Goal: Task Accomplishment & Management: Manage account settings

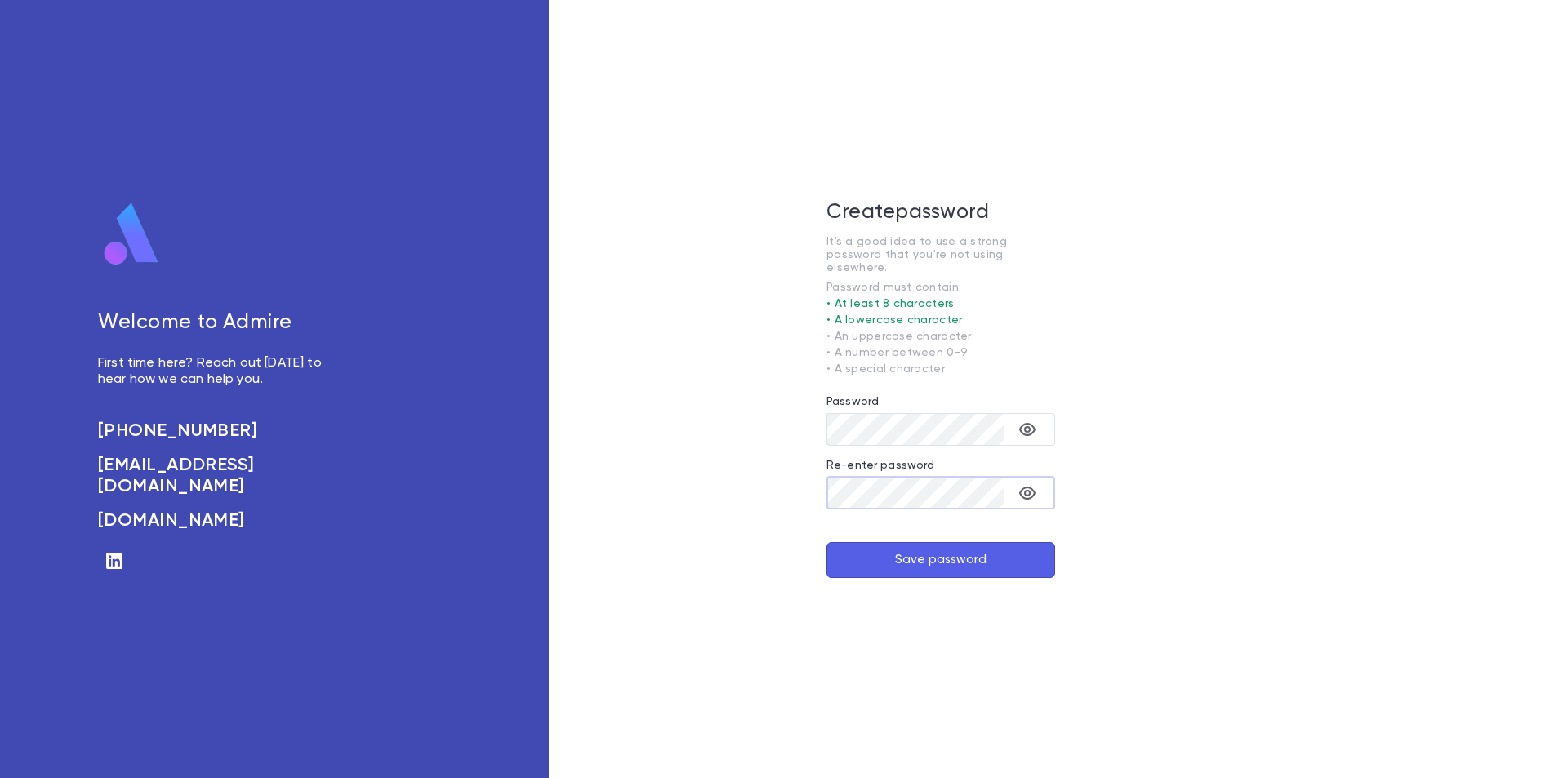
click at [845, 547] on button "Save password" at bounding box center [940, 560] width 228 height 36
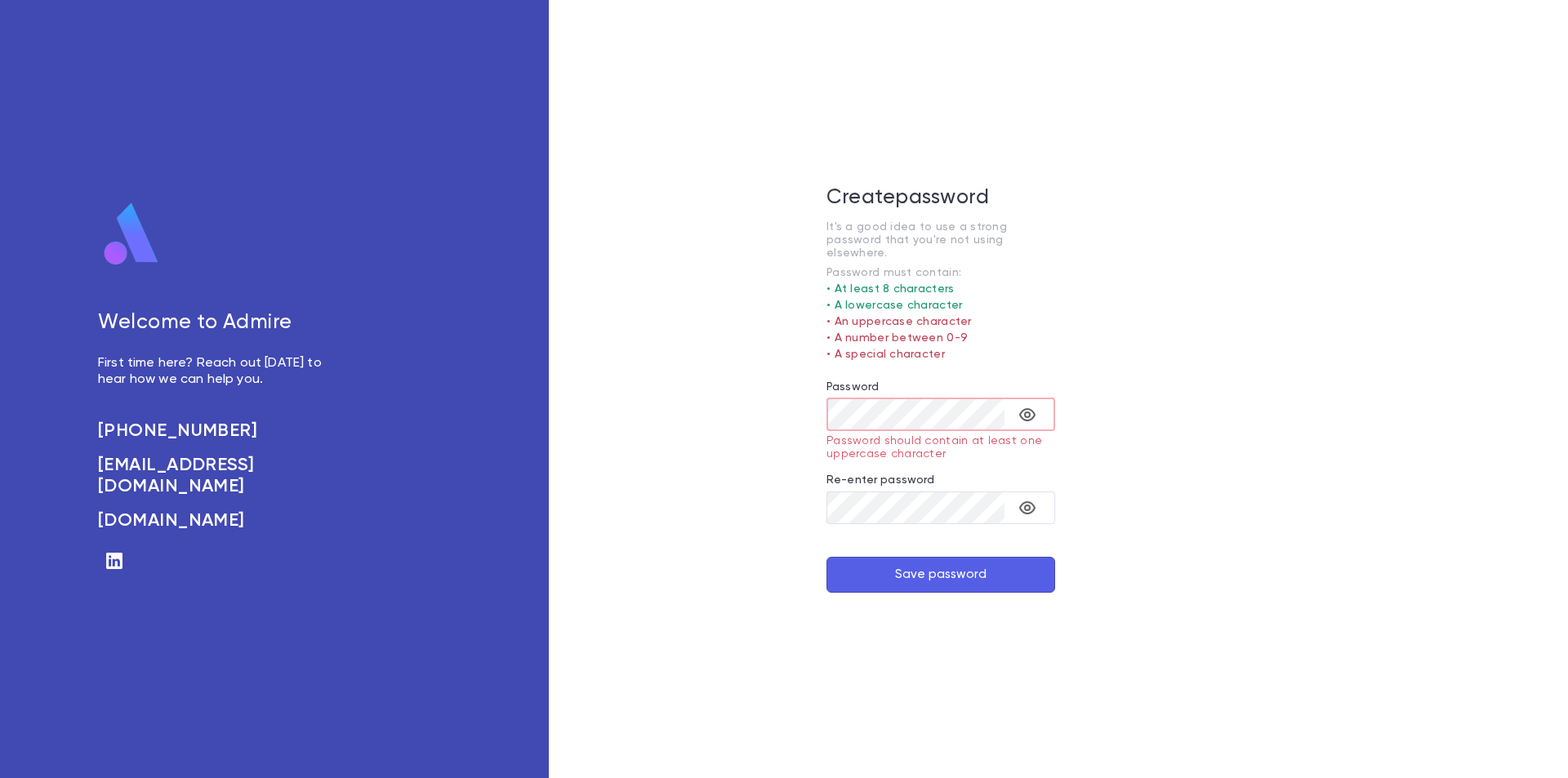
click at [823, 410] on div "Create password It's a good idea to use a strong password that you're not using…" at bounding box center [940, 389] width 784 height 778
click at [806, 404] on div "Create password It's a good idea to use a strong password that you're not using…" at bounding box center [940, 389] width 784 height 778
click at [811, 503] on div "Create password It's a good idea to use a strong password that you're not using…" at bounding box center [940, 389] width 784 height 778
click at [1020, 500] on icon "toggle password visibility" at bounding box center [1027, 507] width 19 height 19
click at [951, 559] on button "Save password" at bounding box center [940, 574] width 228 height 36
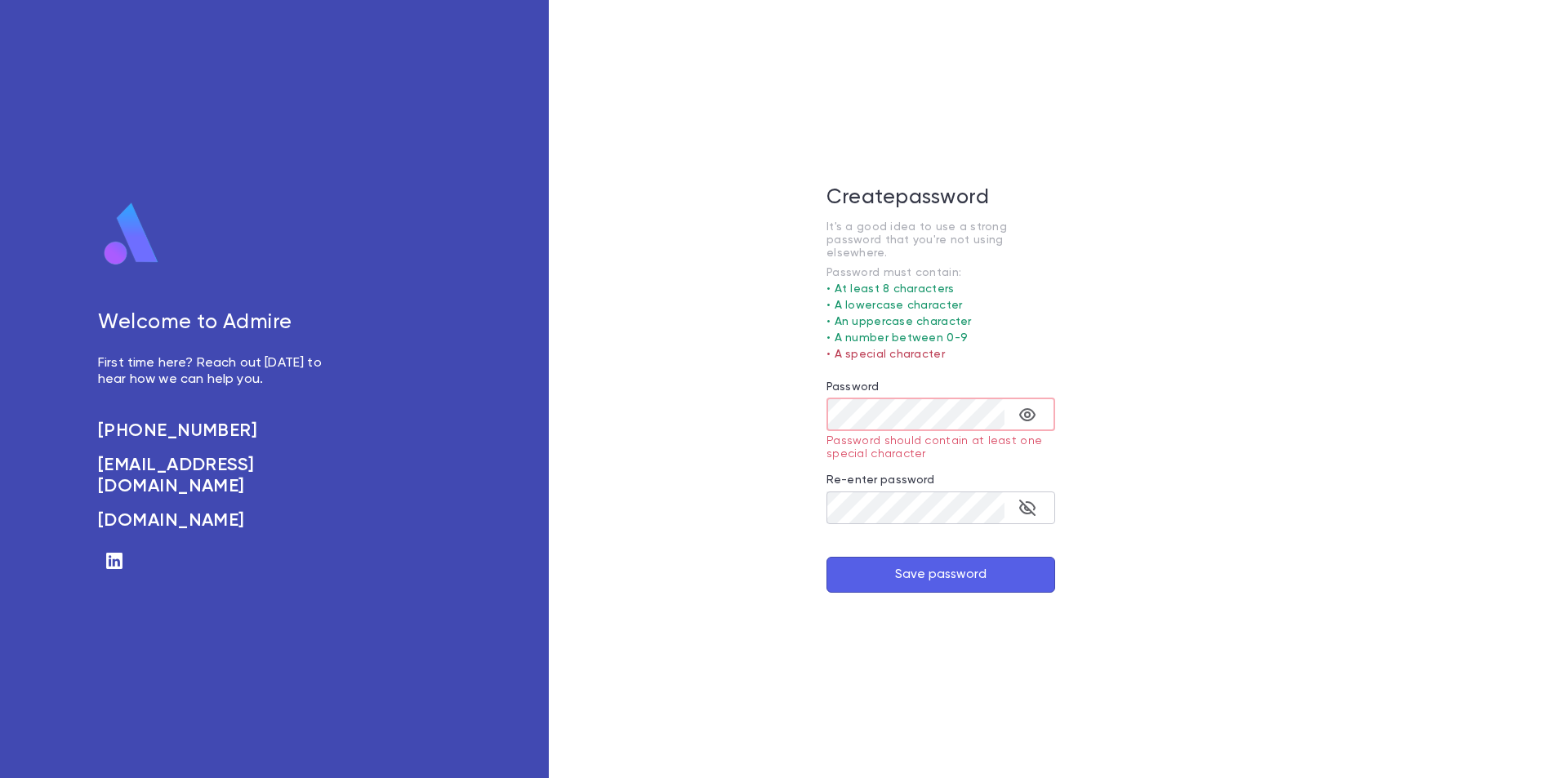
click at [869, 558] on button "Save password" at bounding box center [940, 574] width 228 height 36
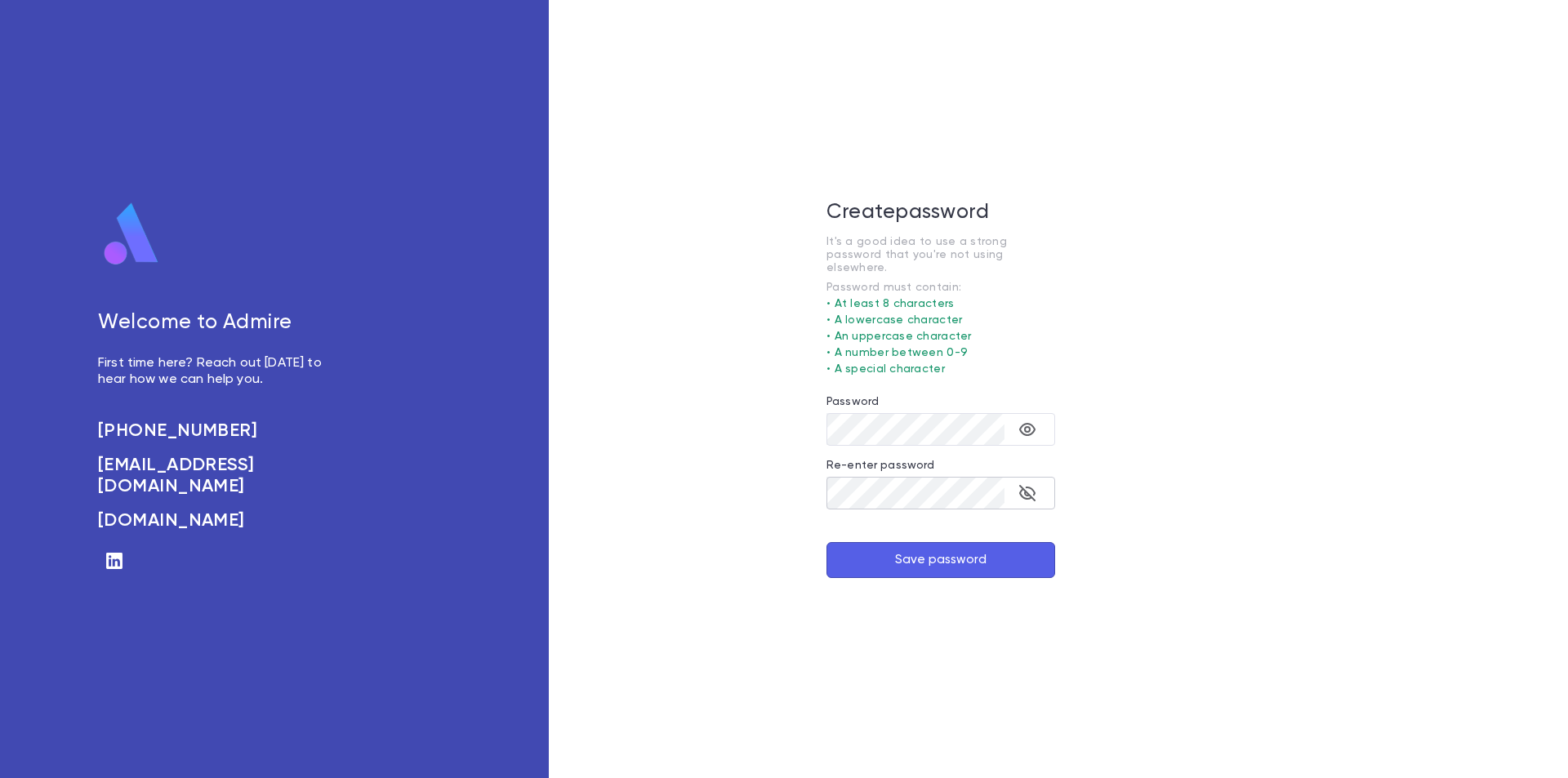
click at [861, 562] on button "Save password" at bounding box center [940, 560] width 228 height 36
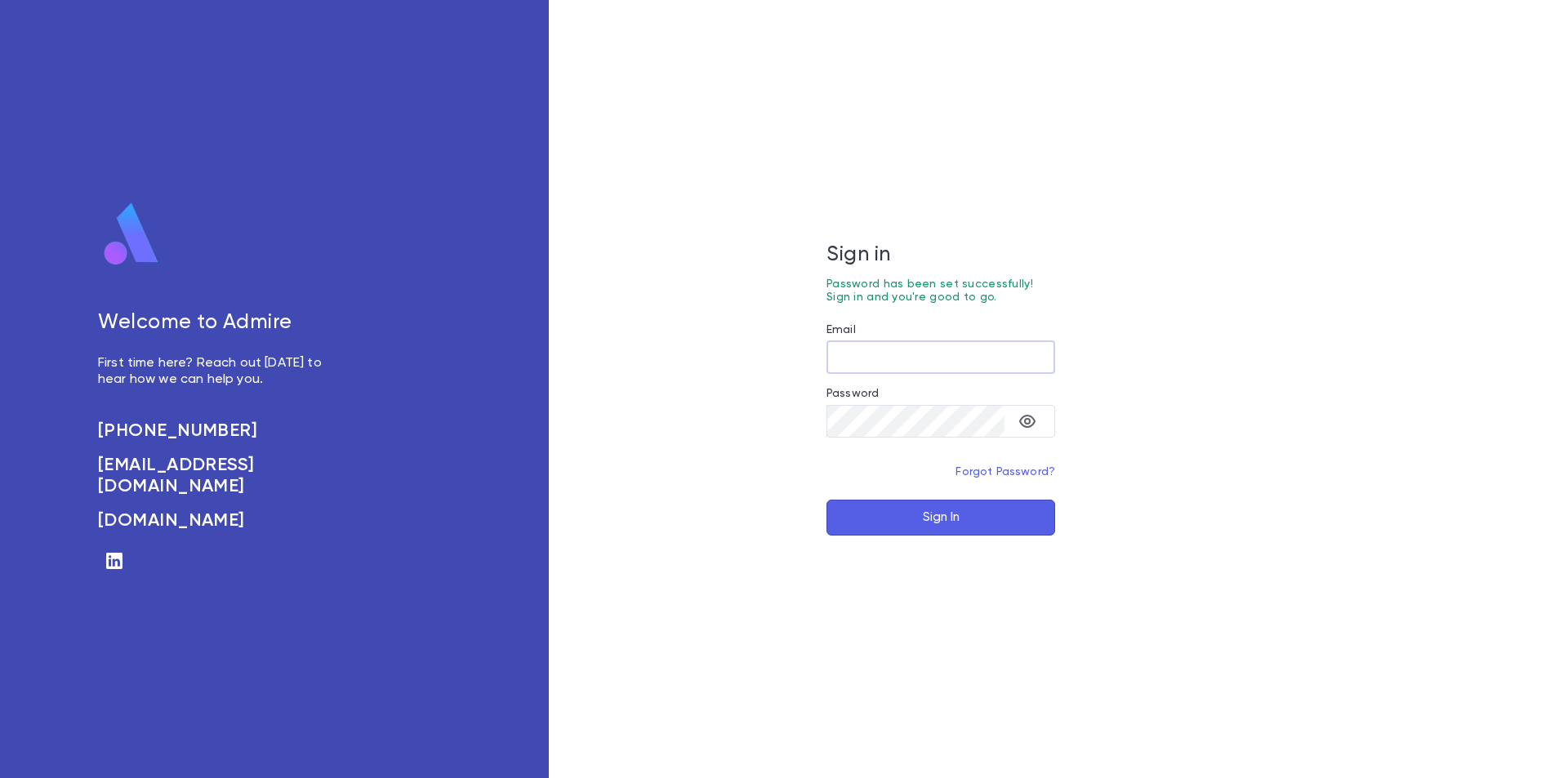
click at [884, 350] on input "Email" at bounding box center [940, 357] width 228 height 32
click at [923, 362] on input "Email" at bounding box center [940, 357] width 228 height 32
type input "**********"
click at [933, 533] on button "Sign In" at bounding box center [940, 517] width 228 height 36
click at [1030, 420] on icon "toggle password visibility" at bounding box center [1027, 421] width 19 height 19
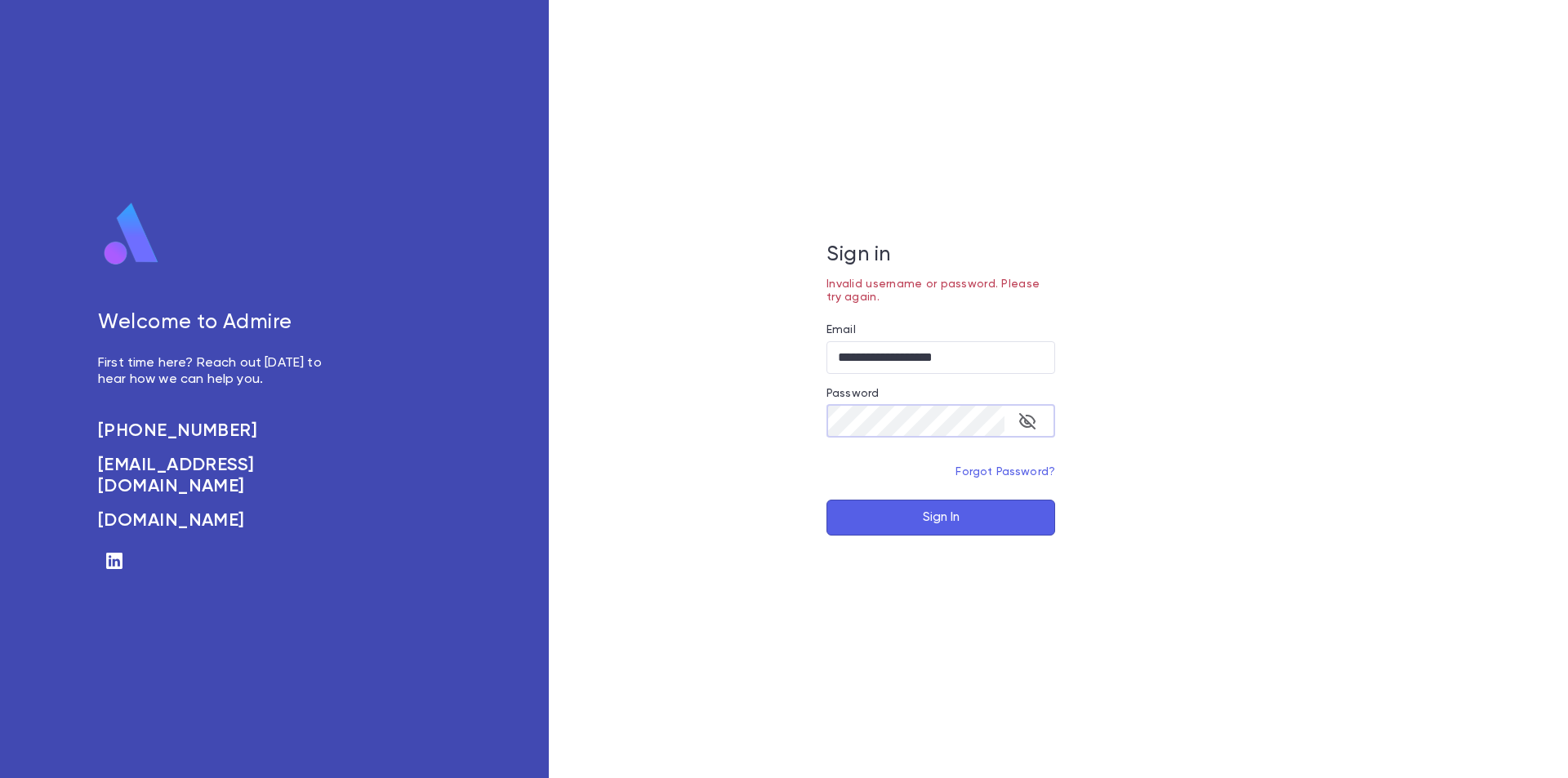
click at [941, 521] on button "Sign In" at bounding box center [940, 517] width 228 height 36
click at [1029, 417] on icon "toggle password visibility" at bounding box center [1027, 421] width 19 height 19
click at [1159, 518] on div "**********" at bounding box center [940, 389] width 784 height 778
click at [818, 426] on div "**********" at bounding box center [940, 389] width 784 height 778
click at [914, 516] on button "Sign In" at bounding box center [940, 517] width 228 height 36
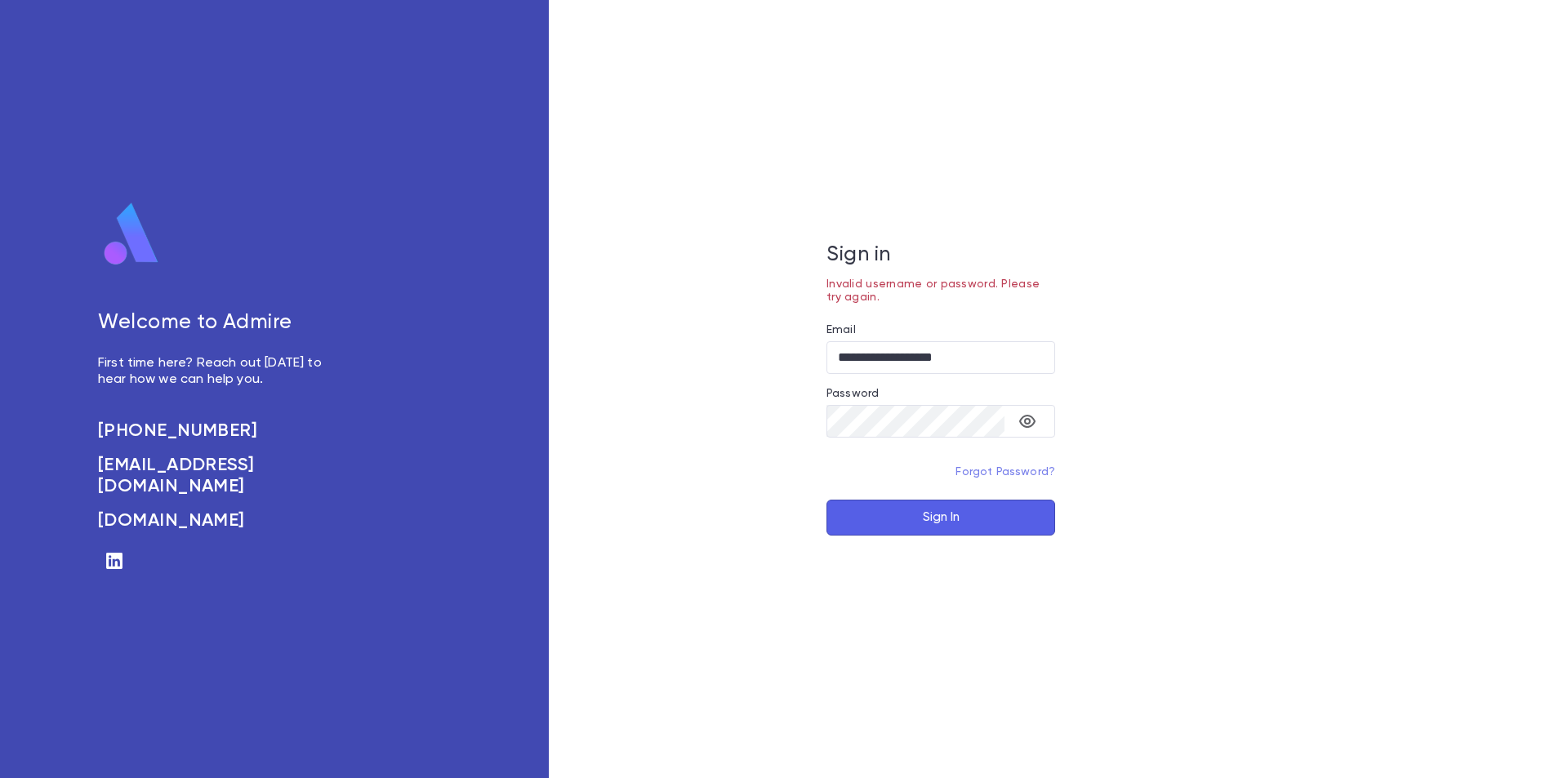
click at [1028, 469] on link "Forgot Password?" at bounding box center [1006, 472] width 100 height 11
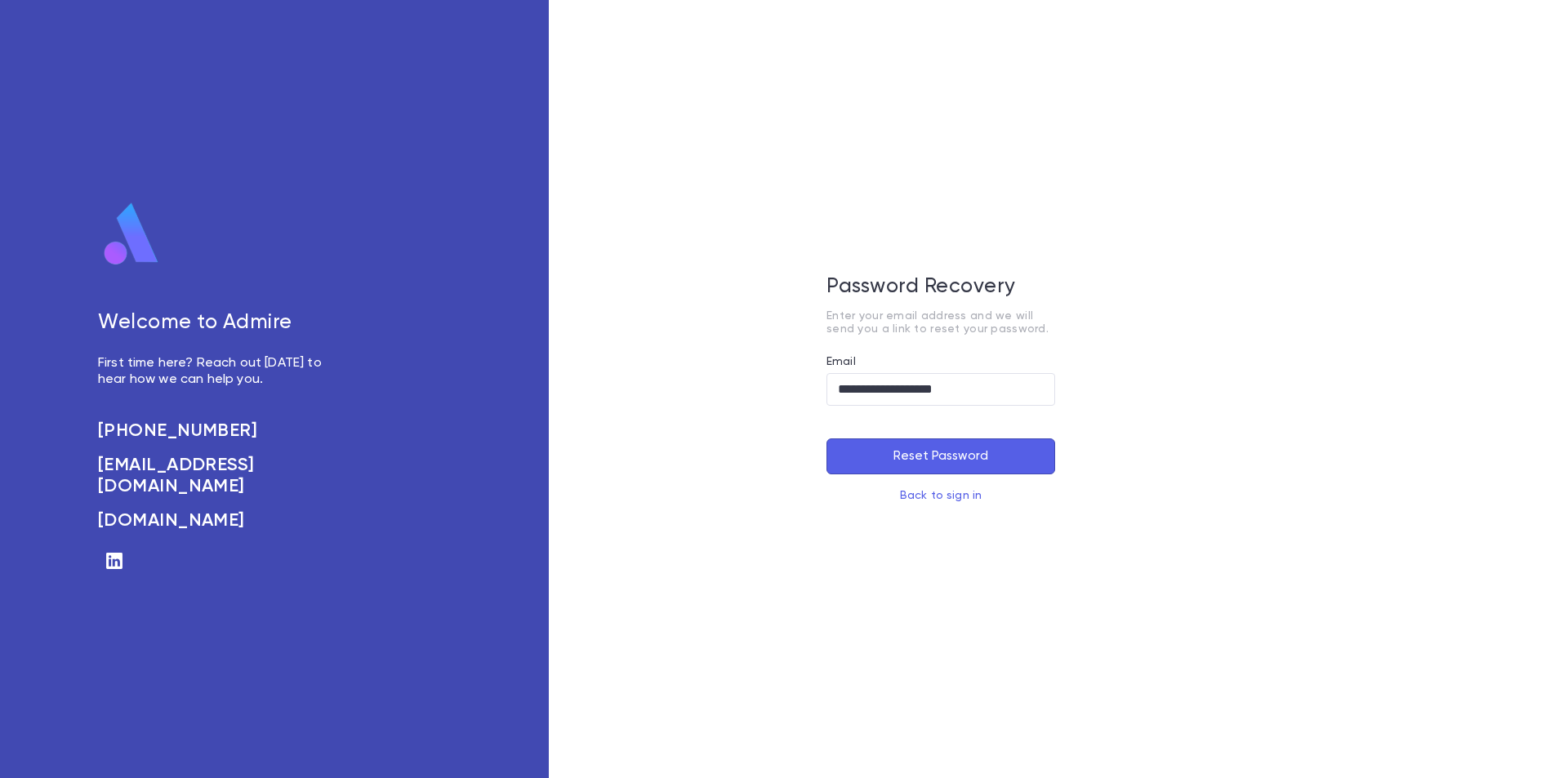
click at [994, 463] on button "Reset Password" at bounding box center [940, 456] width 228 height 36
click at [951, 490] on link "Back to sign in" at bounding box center [940, 495] width 82 height 11
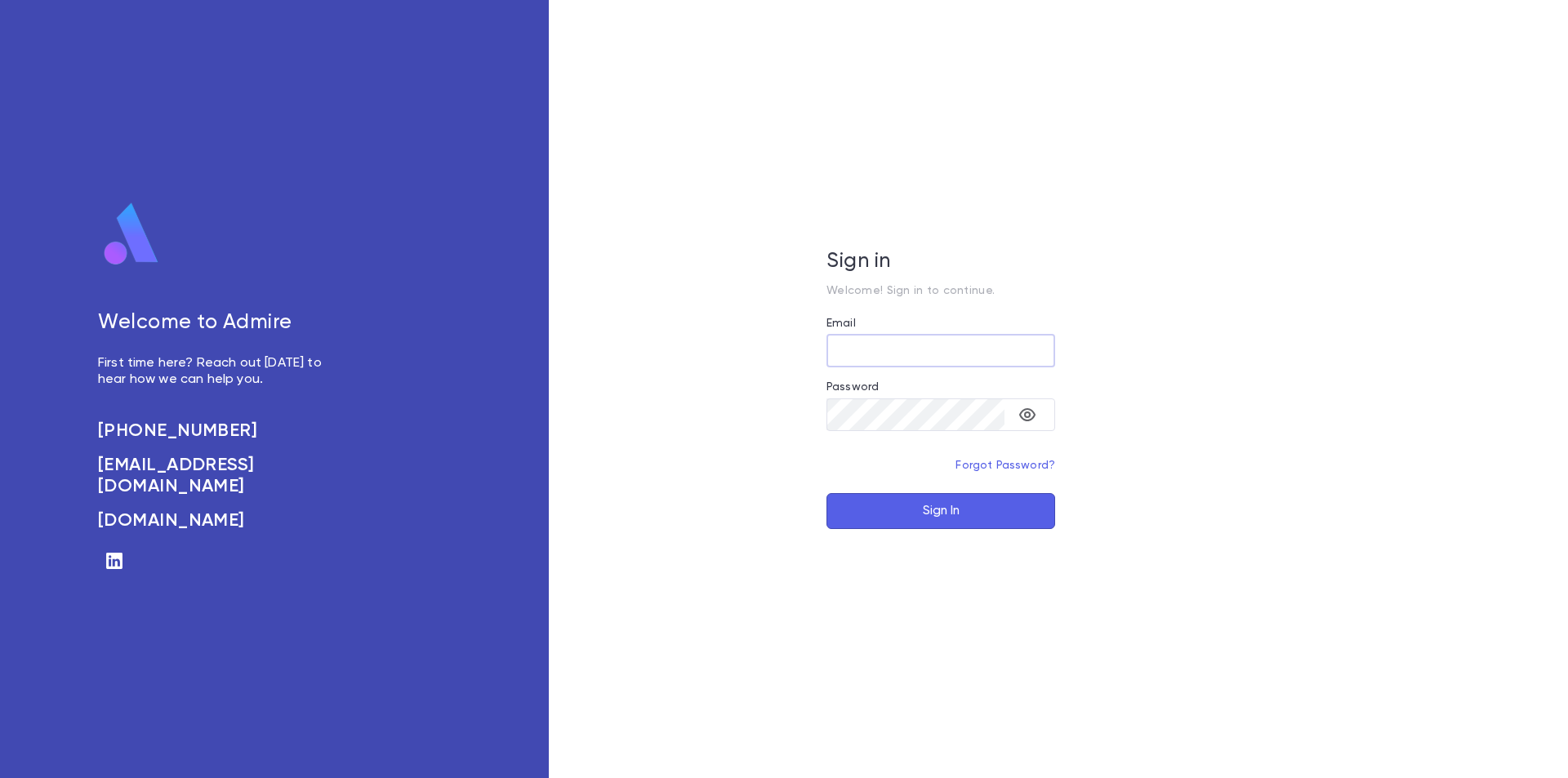
click at [861, 350] on input "Email" at bounding box center [940, 350] width 228 height 32
click at [949, 350] on input "**********" at bounding box center [940, 350] width 228 height 32
type input "**********"
click at [922, 510] on button "Sign In" at bounding box center [940, 511] width 228 height 36
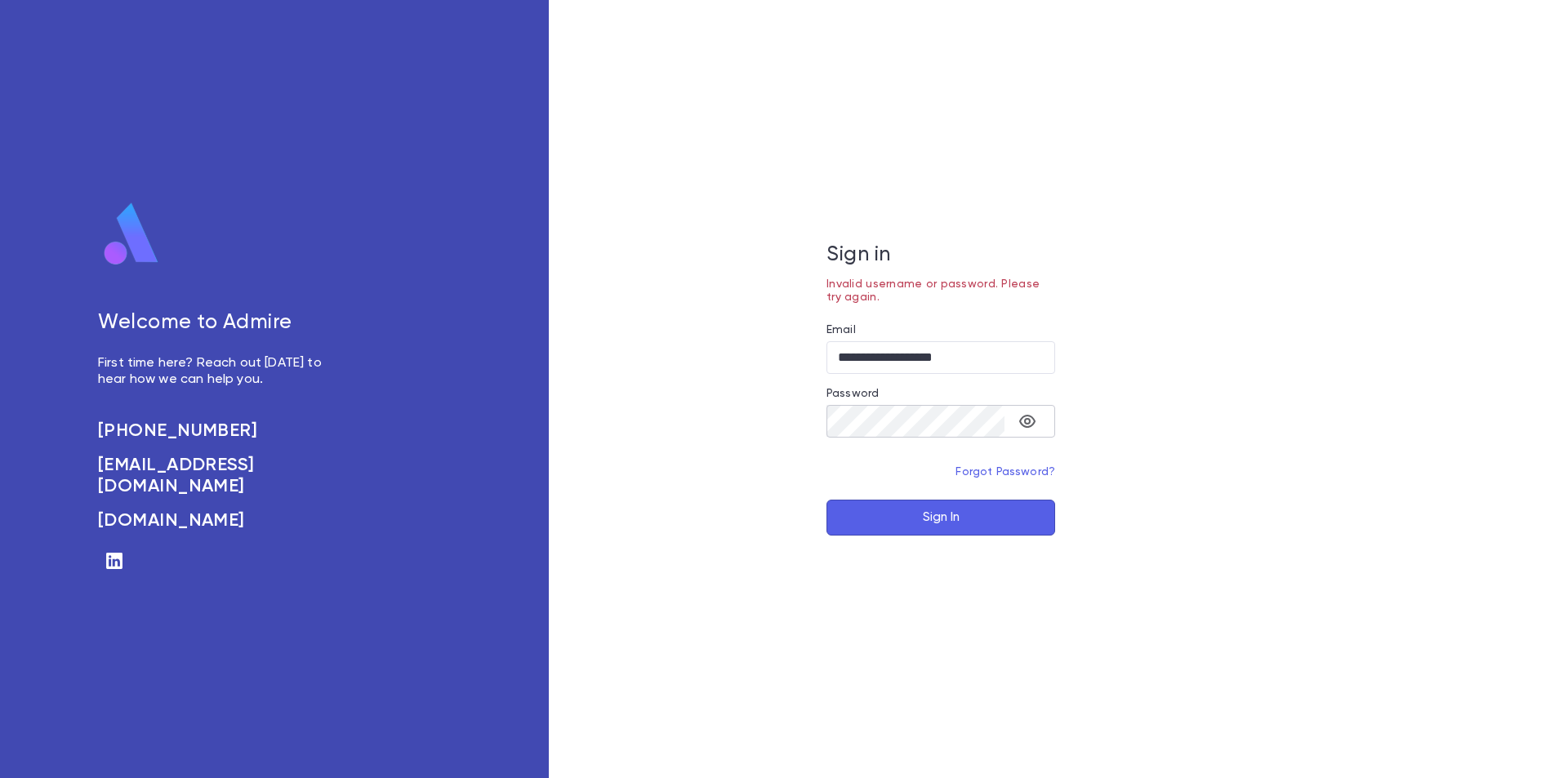
click at [878, 430] on div "​" at bounding box center [940, 428] width 228 height 46
drag, startPoint x: 931, startPoint y: 441, endPoint x: 818, endPoint y: 421, distance: 114.8
click at [822, 420] on div "**********" at bounding box center [940, 389] width 784 height 778
click at [893, 506] on button "Sign In" at bounding box center [940, 517] width 228 height 36
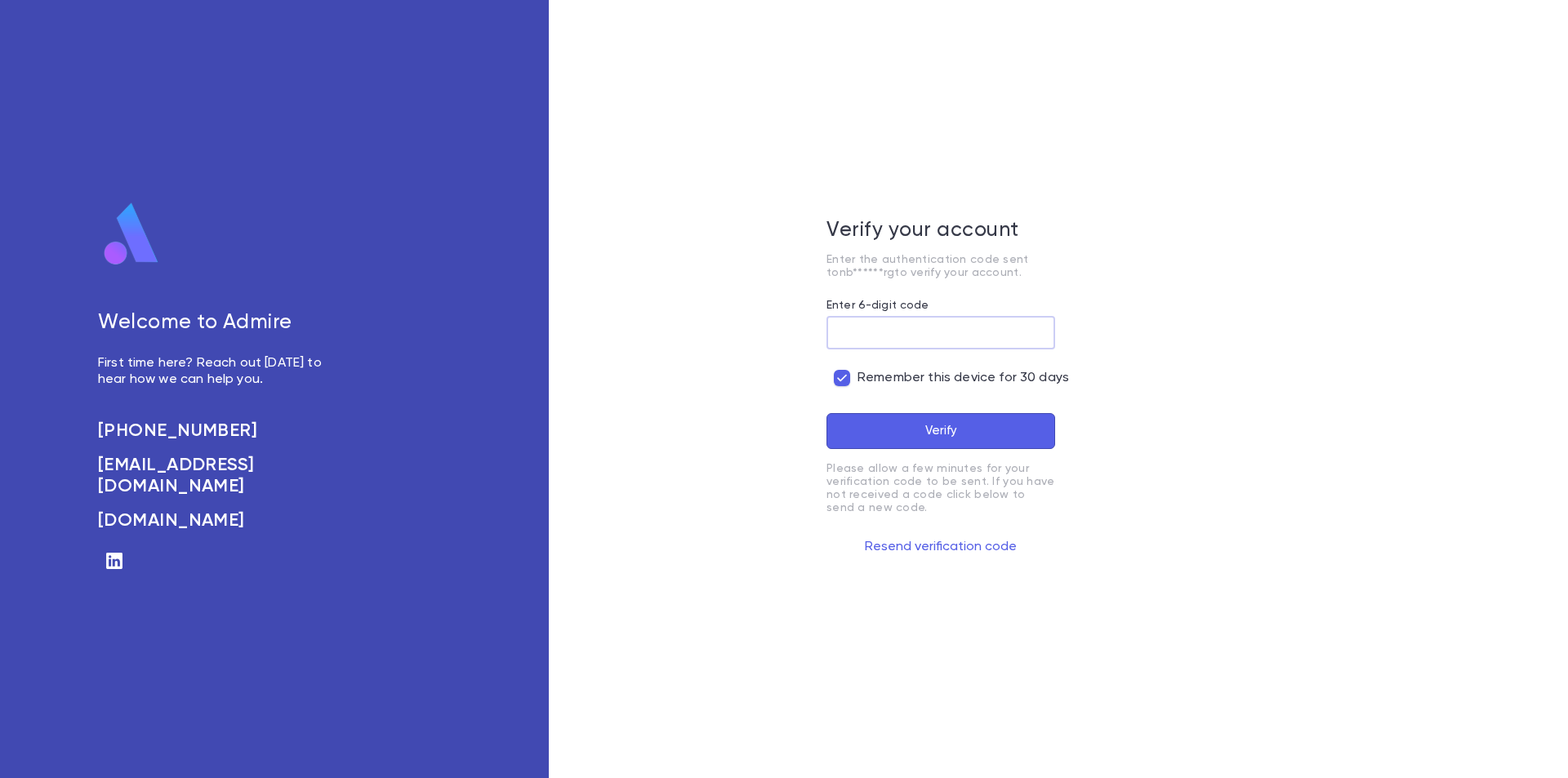
paste input "******"
type input "******"
click at [874, 439] on button "Verify" at bounding box center [940, 430] width 228 height 36
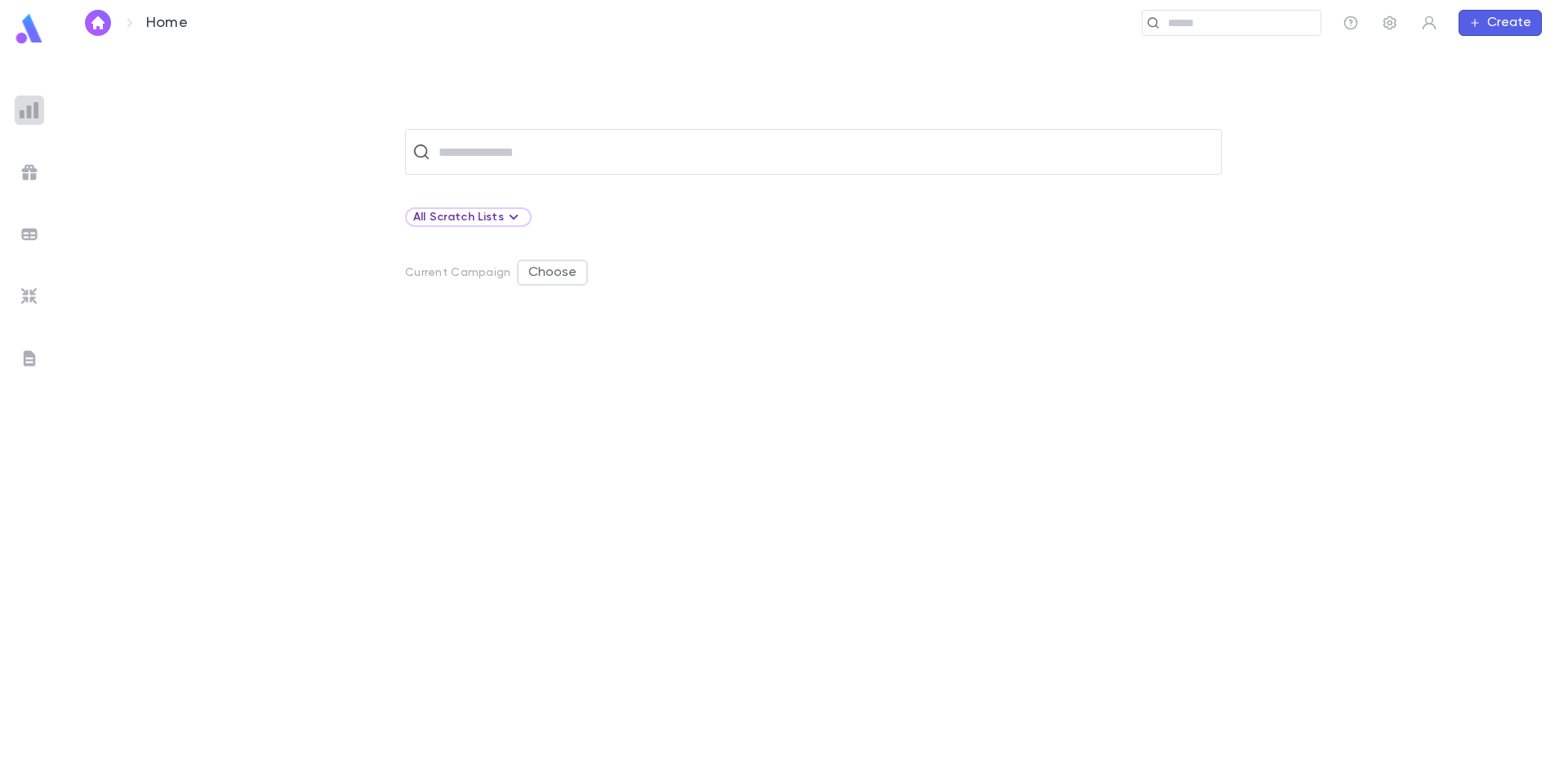
click at [28, 117] on img at bounding box center [28, 109] width 19 height 19
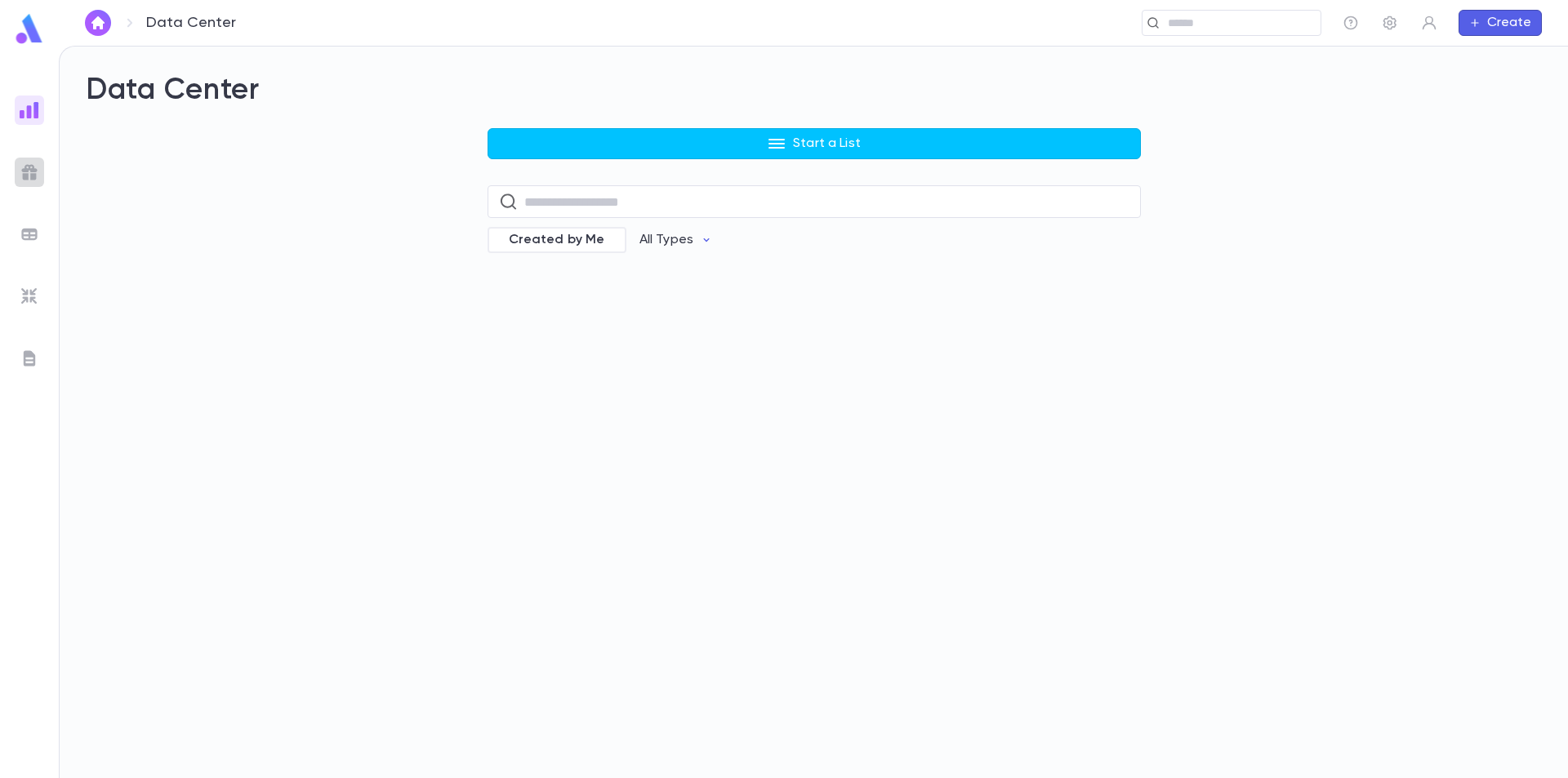
click at [33, 159] on div at bounding box center [29, 172] width 29 height 29
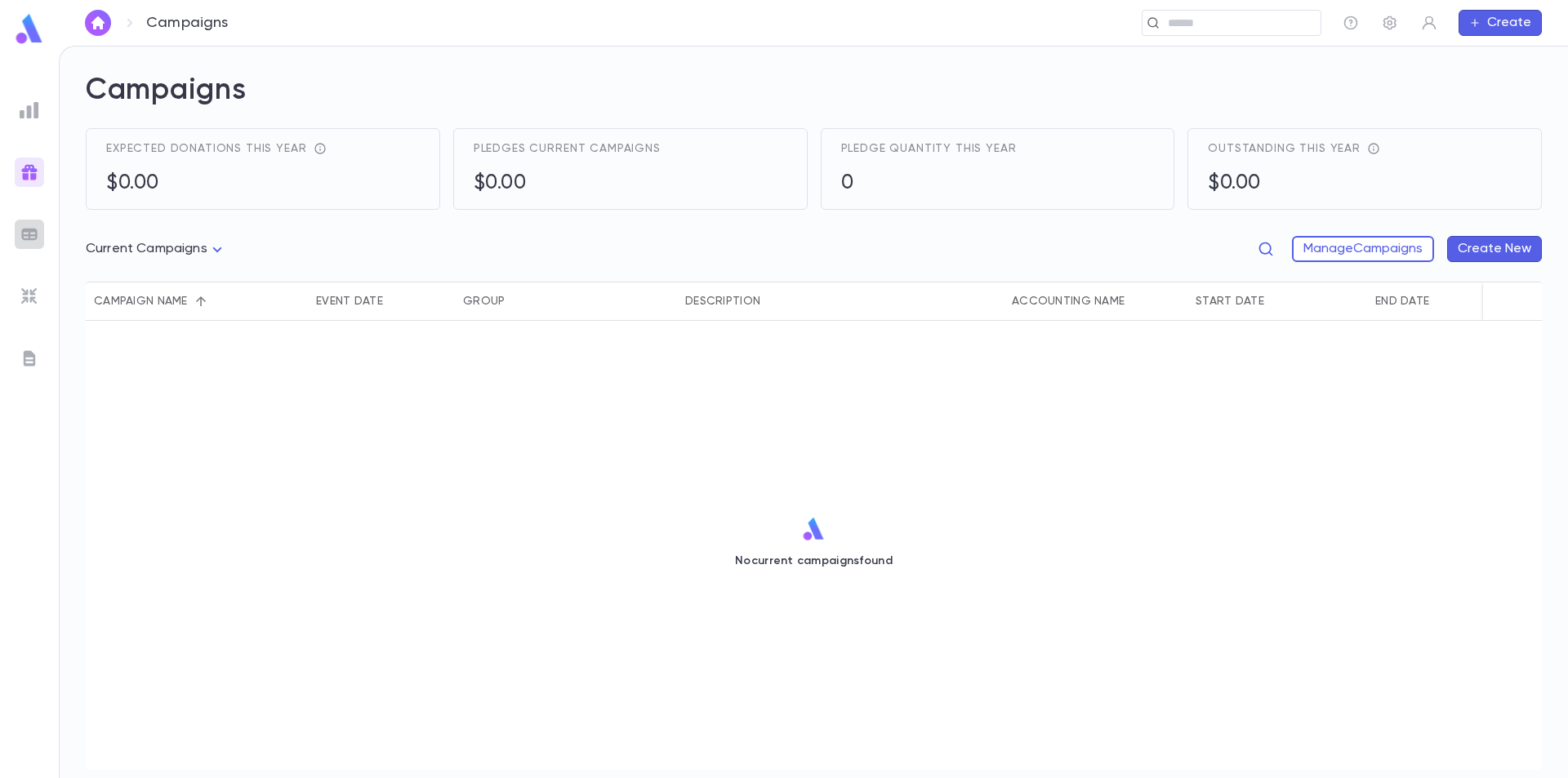
click at [33, 230] on img at bounding box center [28, 234] width 19 height 19
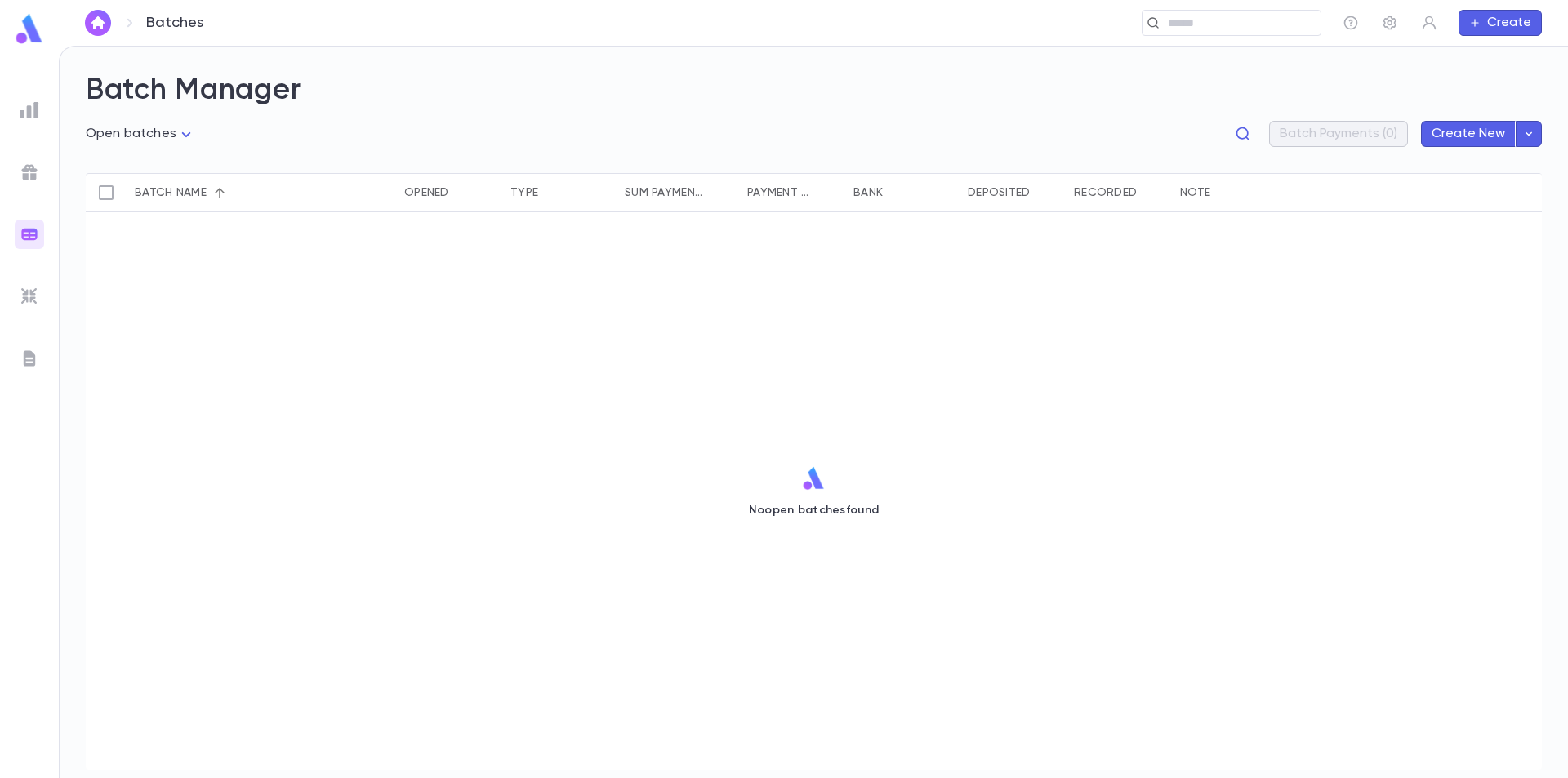
click at [29, 285] on div at bounding box center [29, 296] width 29 height 29
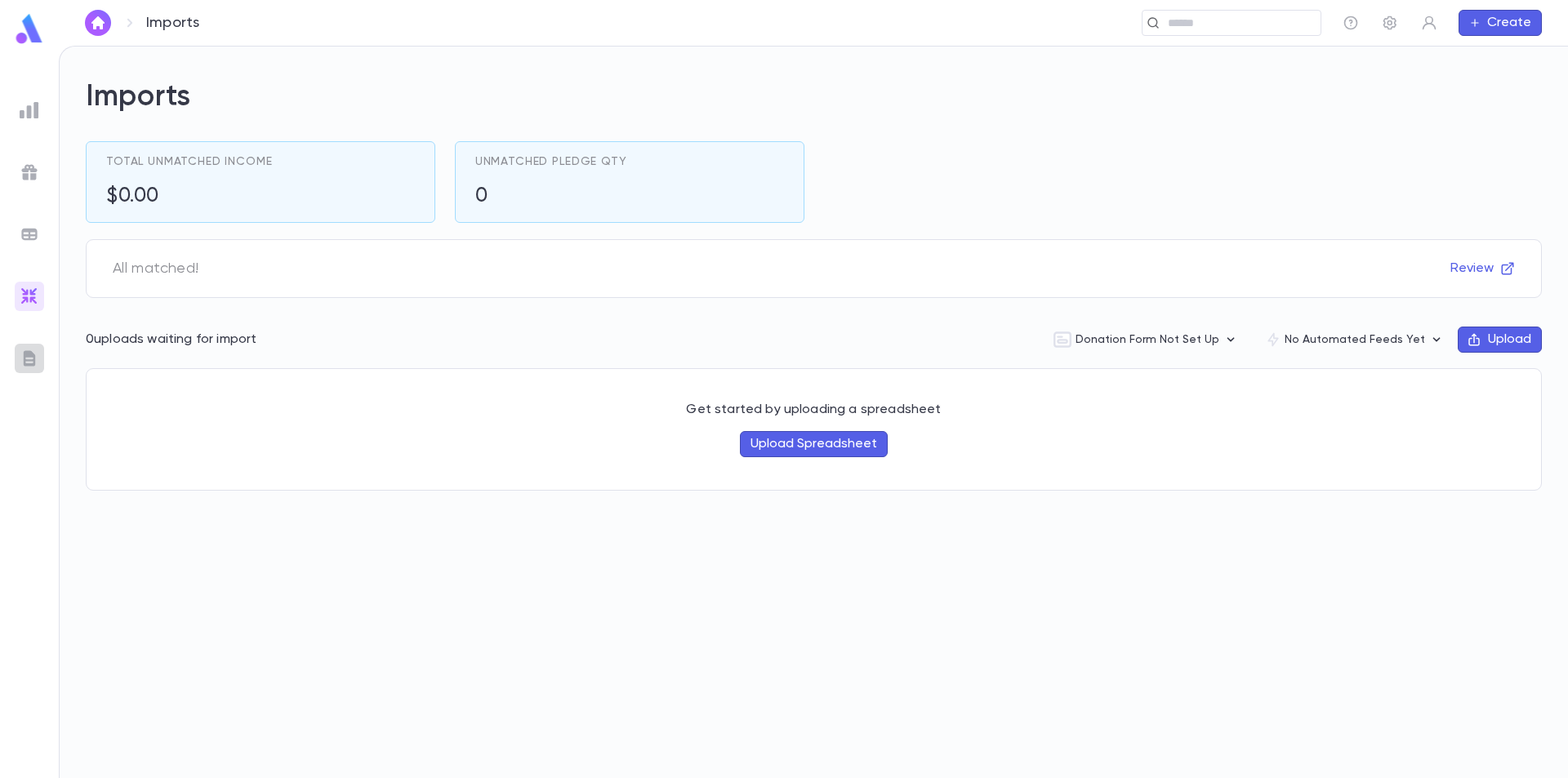
click at [36, 353] on img at bounding box center [28, 358] width 19 height 19
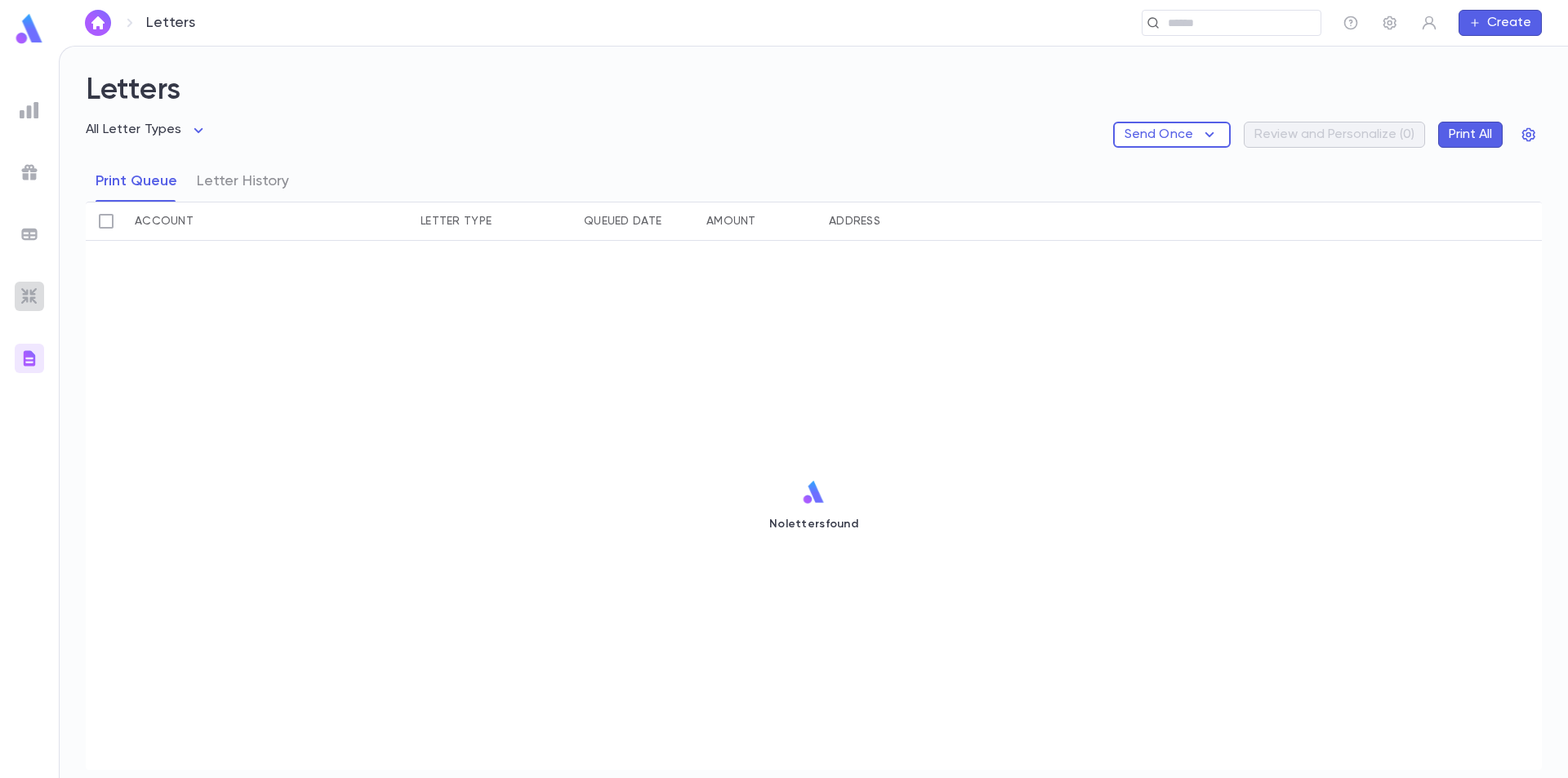
click at [34, 304] on img at bounding box center [28, 295] width 19 height 19
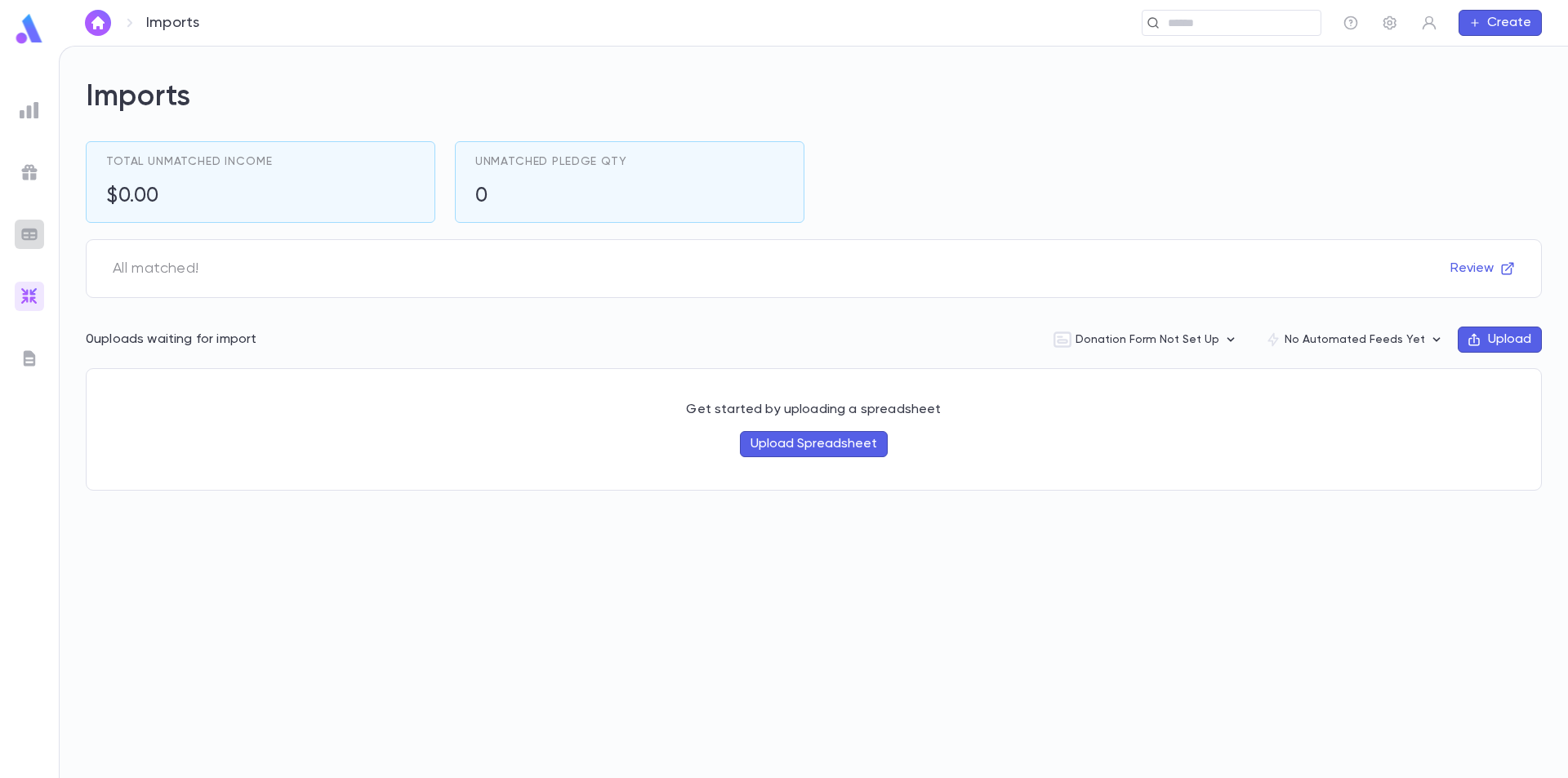
click at [35, 230] on img at bounding box center [28, 234] width 19 height 19
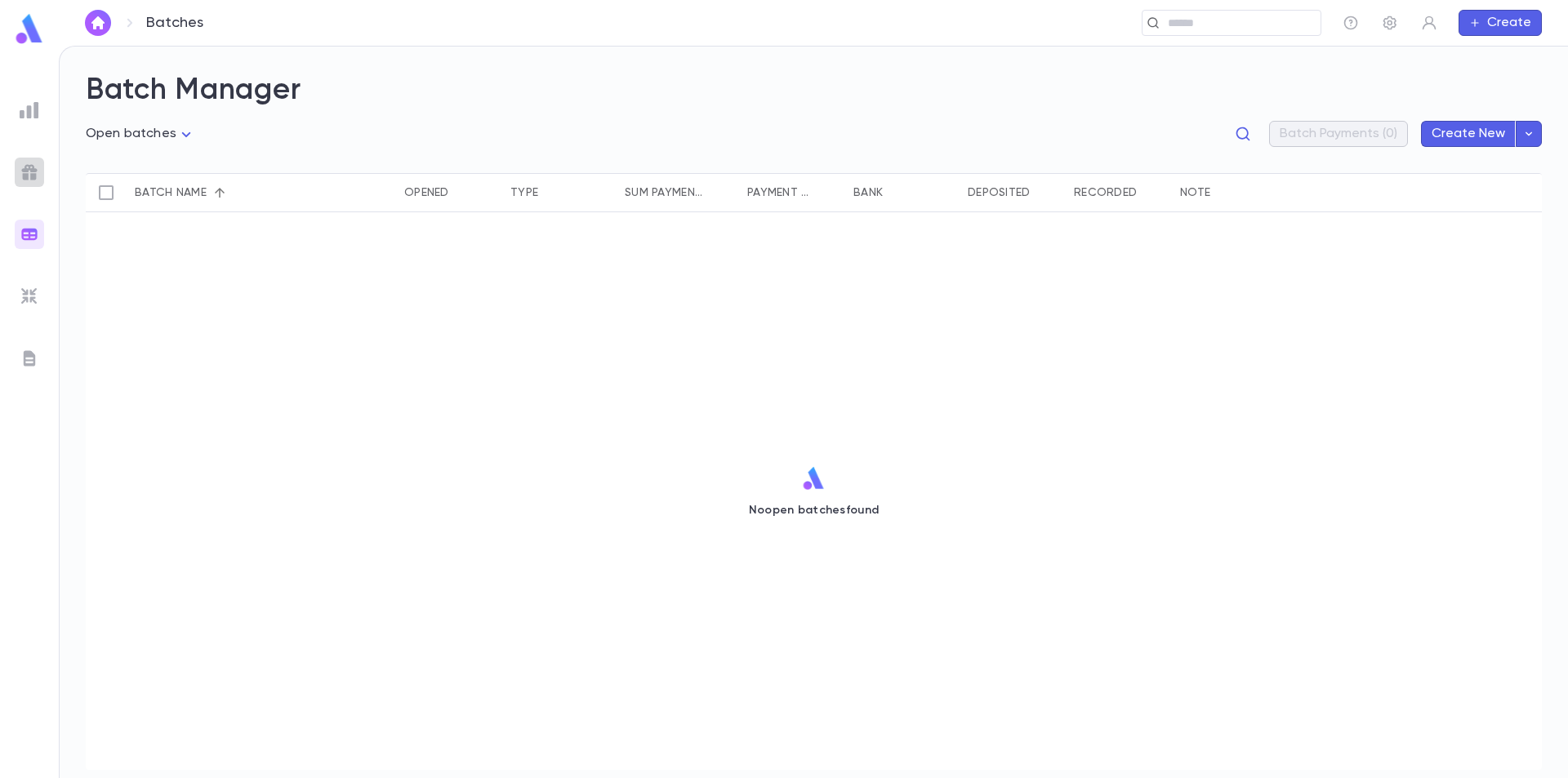
click at [36, 181] on img at bounding box center [28, 172] width 19 height 19
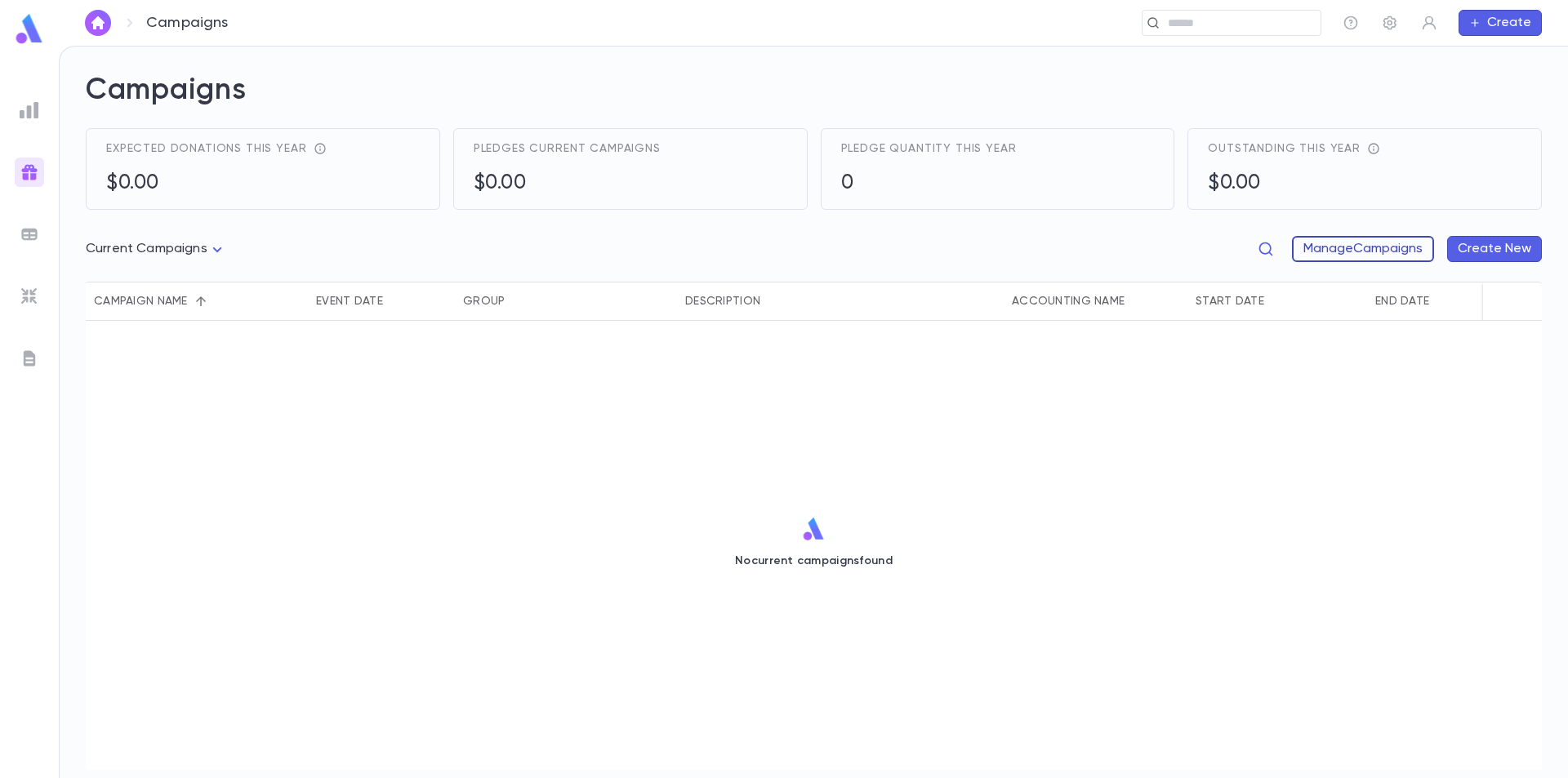
click at [1344, 243] on button "Manage Campaigns" at bounding box center [1362, 249] width 142 height 26
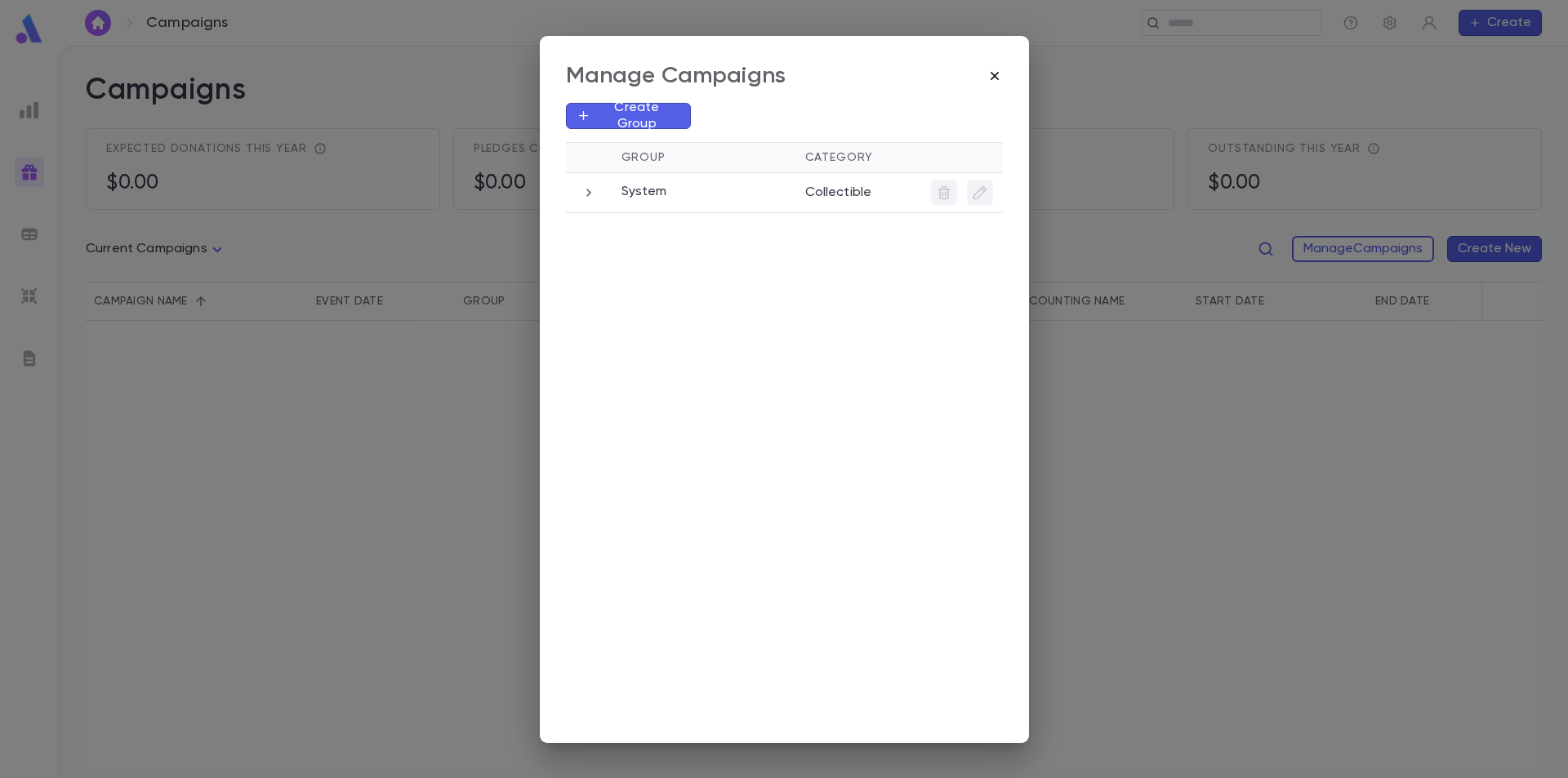
click at [997, 72] on icon "button" at bounding box center [994, 74] width 8 height 8
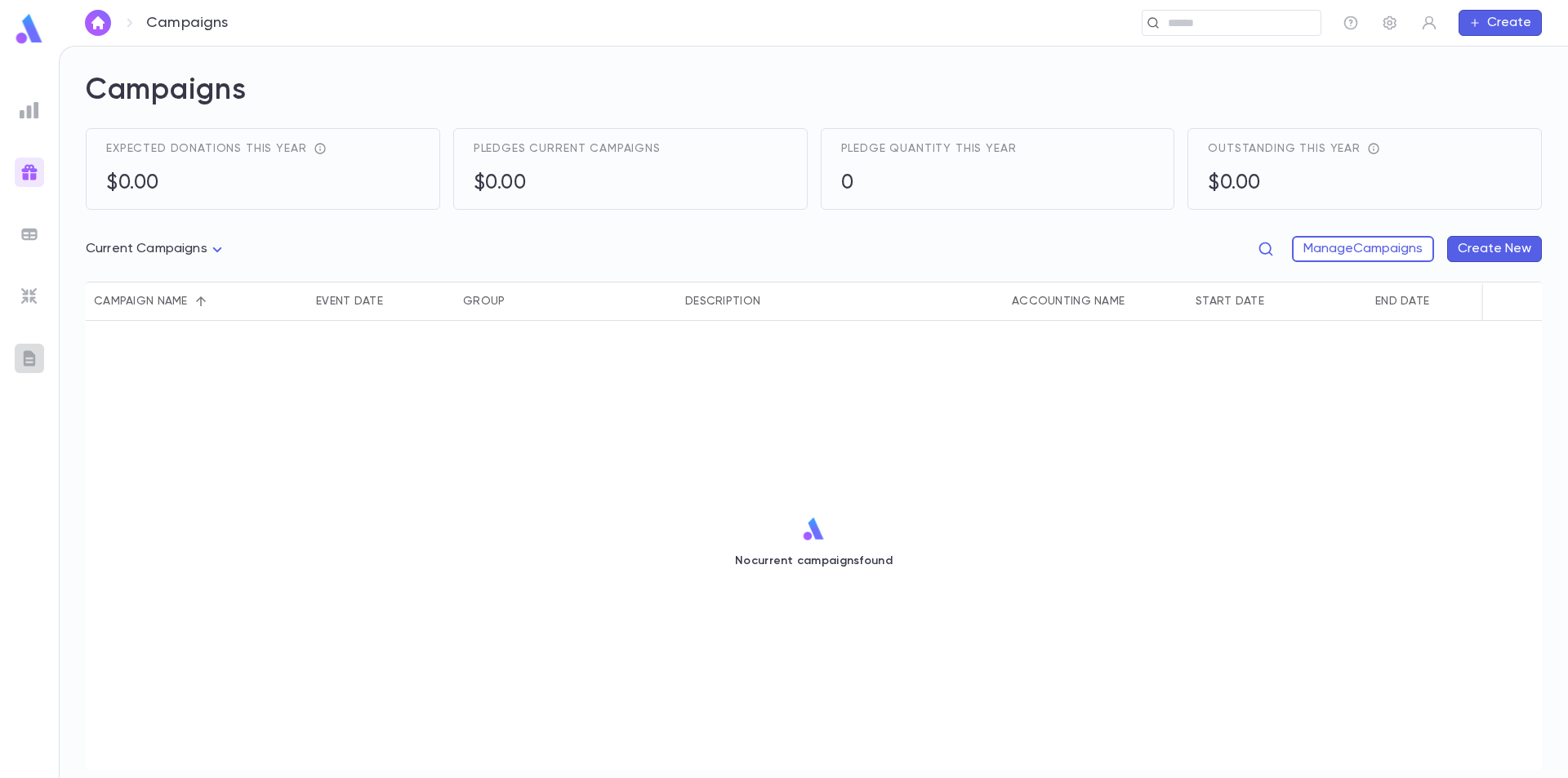
click at [28, 355] on img at bounding box center [28, 358] width 19 height 19
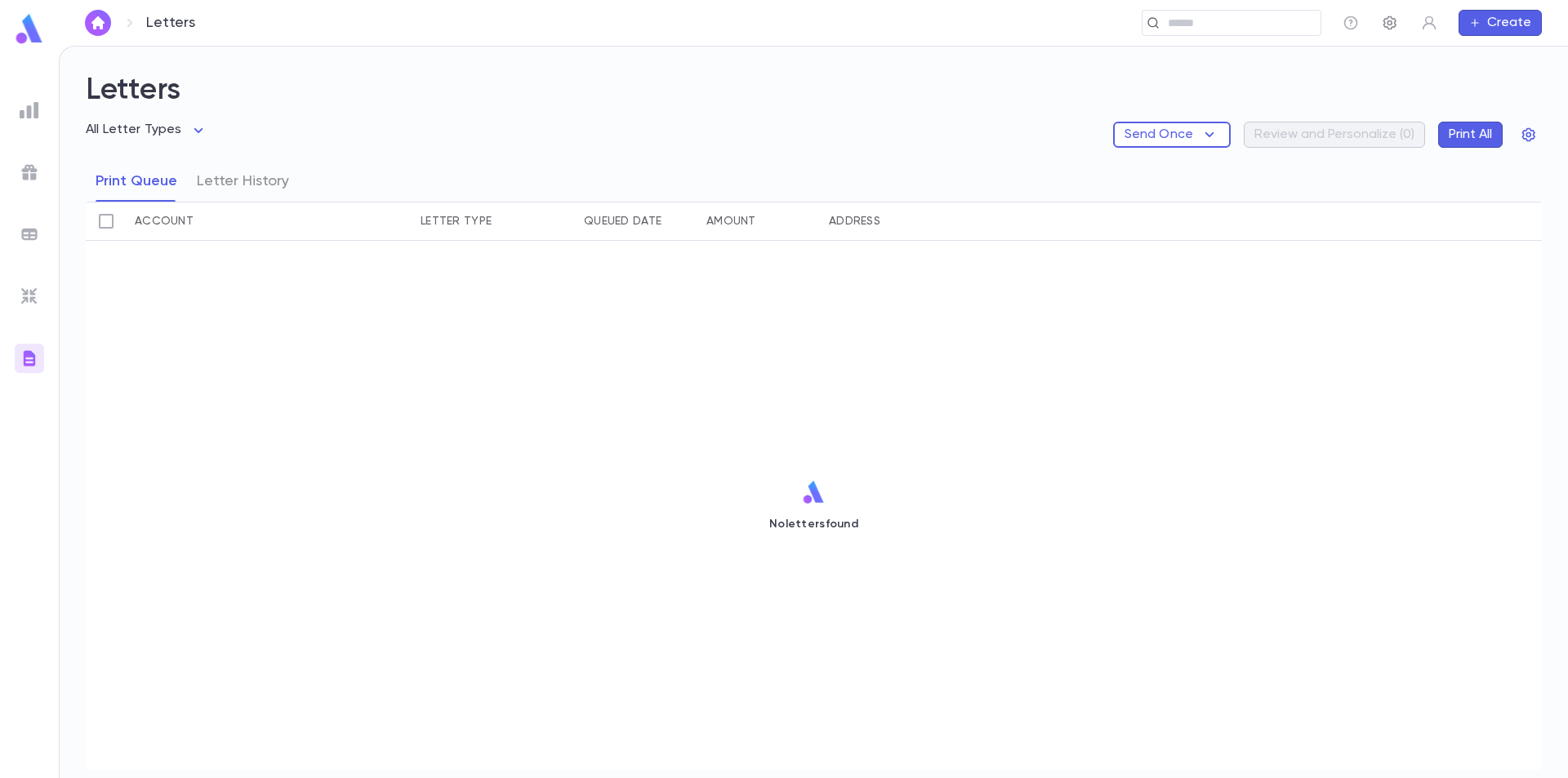
click at [1395, 23] on icon "button" at bounding box center [1390, 23] width 13 height 14
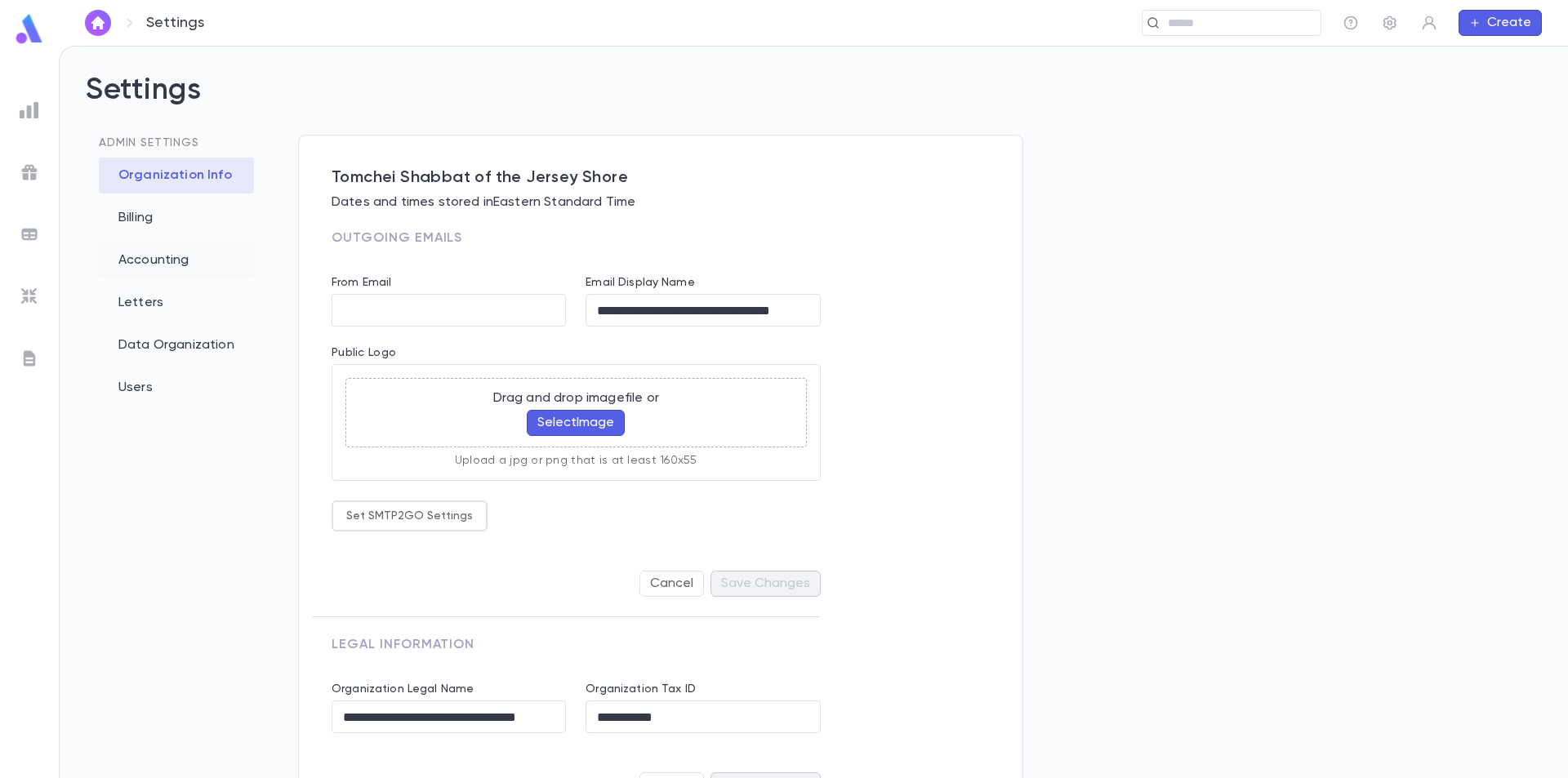
click at [168, 256] on div "Accounting" at bounding box center [176, 260] width 155 height 36
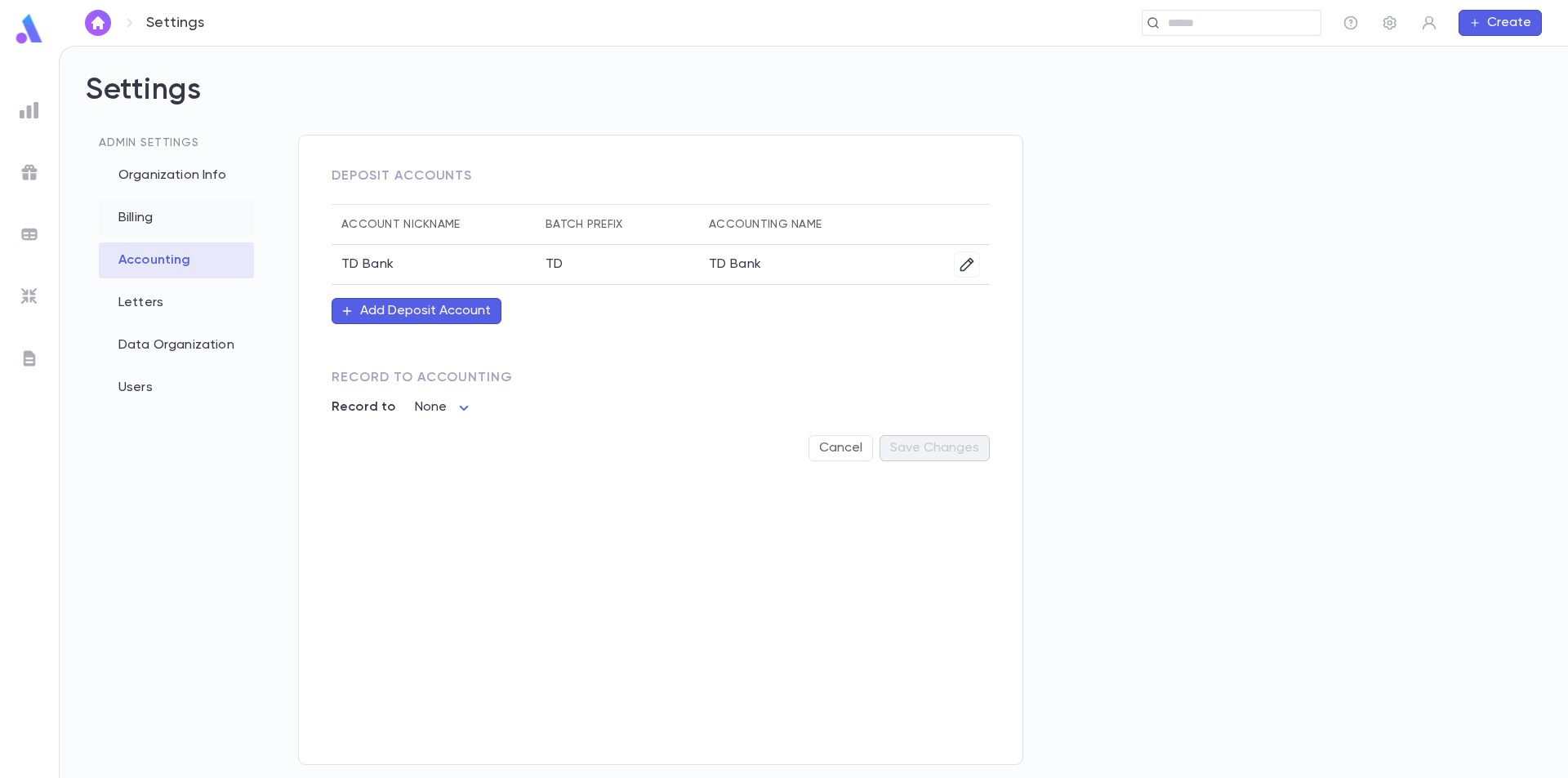
click at [160, 226] on div "Billing" at bounding box center [176, 217] width 155 height 36
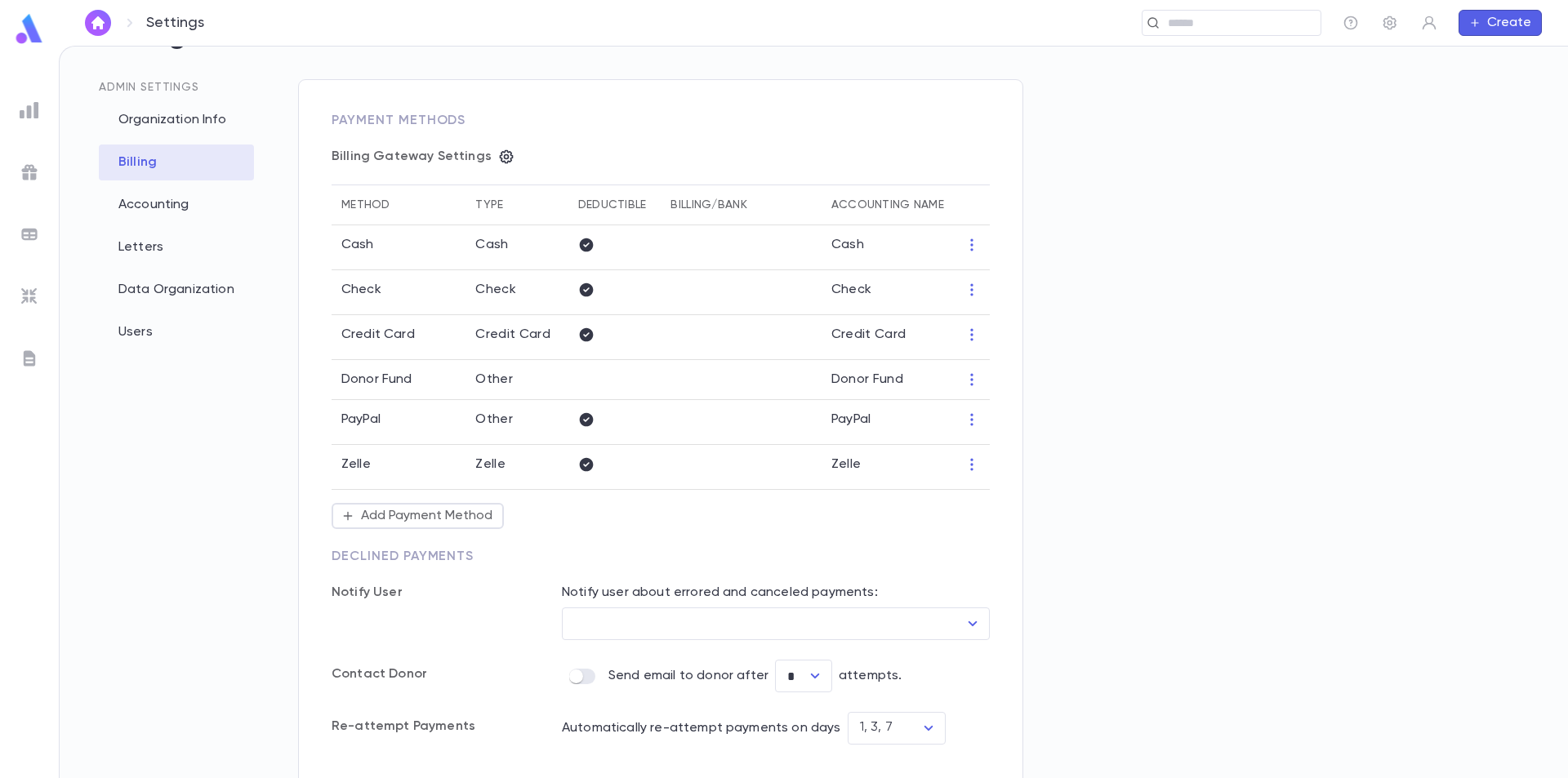
scroll to position [119, 0]
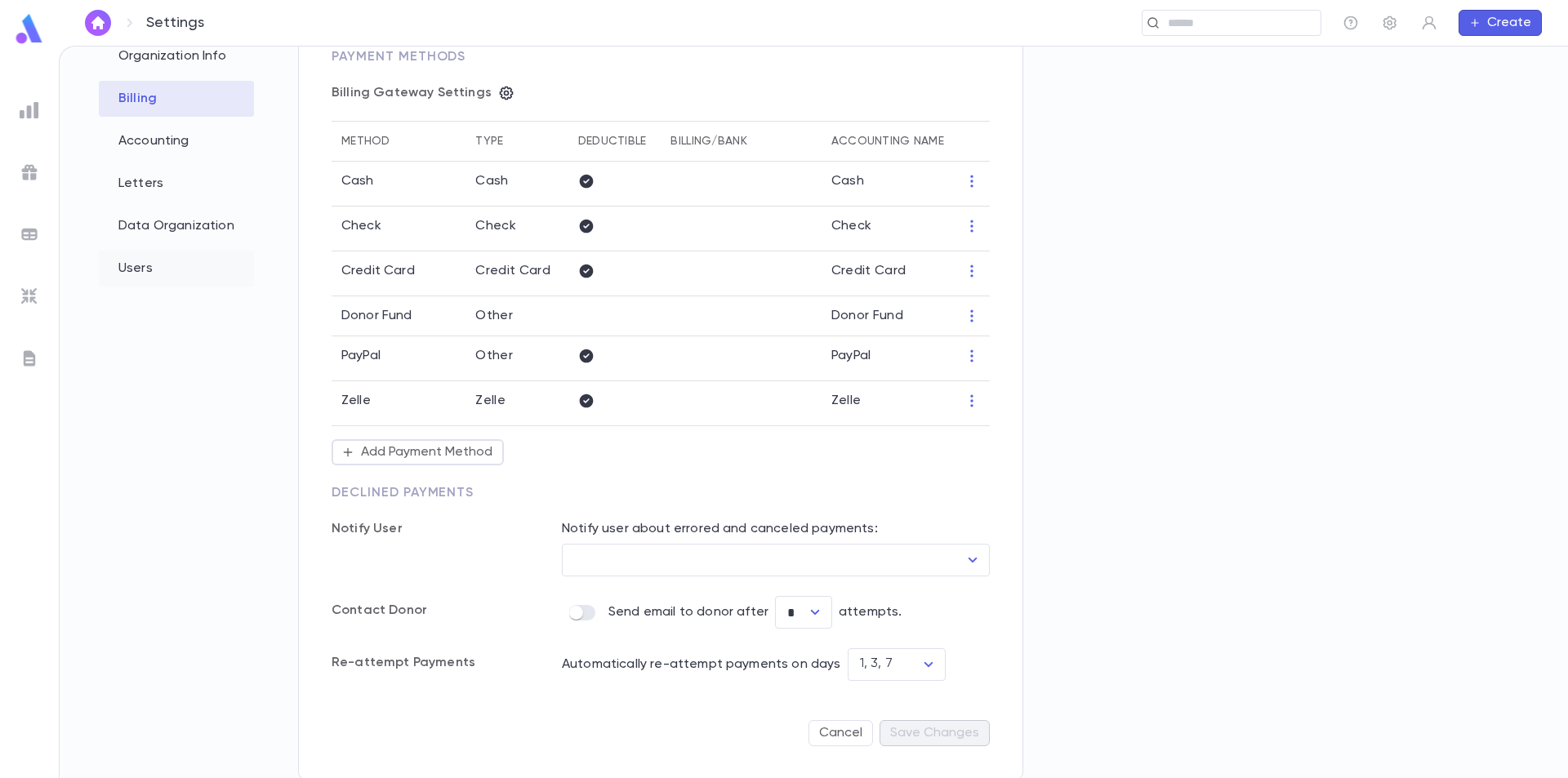
click at [172, 265] on div "Users" at bounding box center [176, 268] width 155 height 36
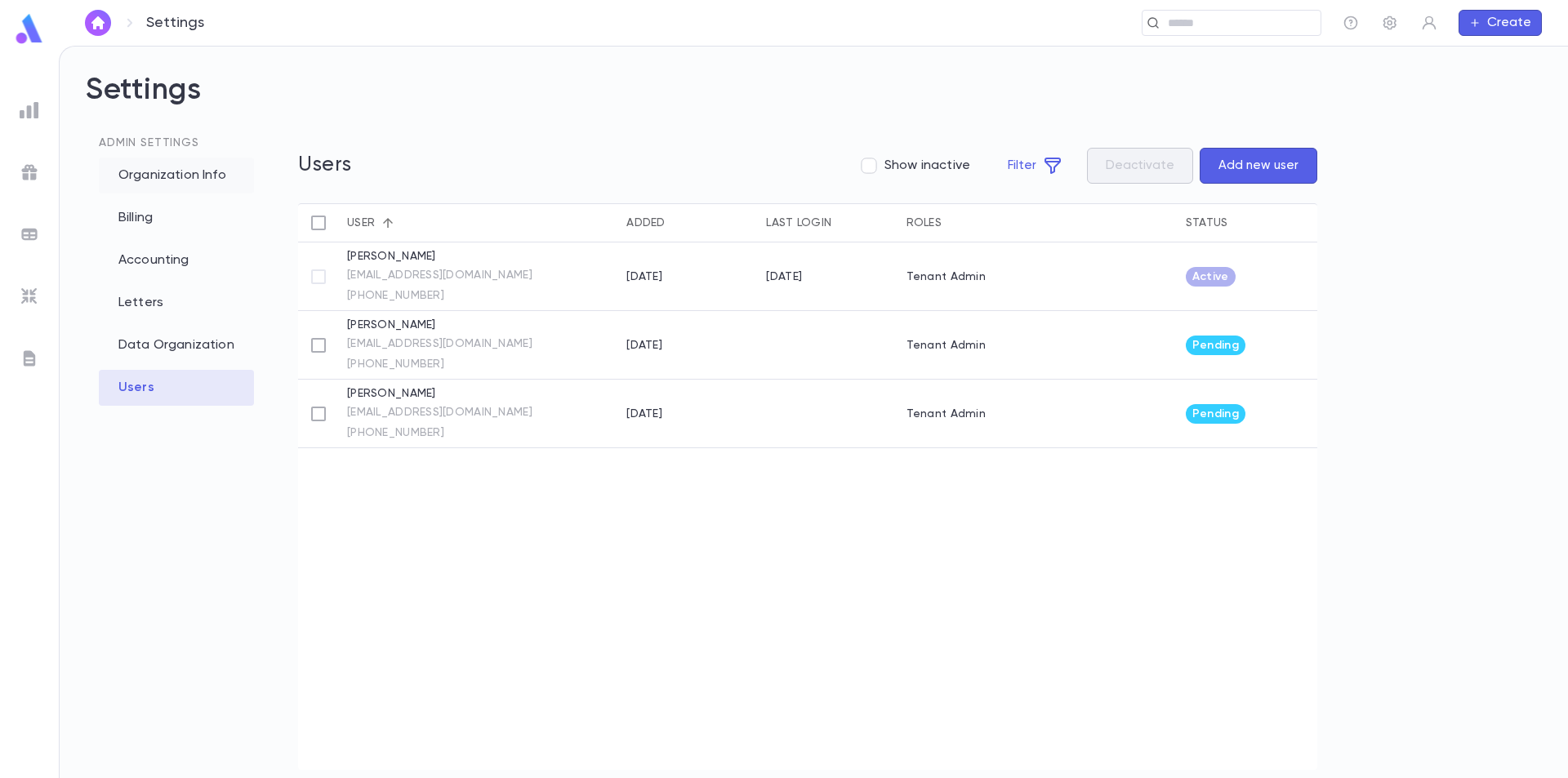
click at [173, 182] on div "Organization Info" at bounding box center [176, 175] width 155 height 36
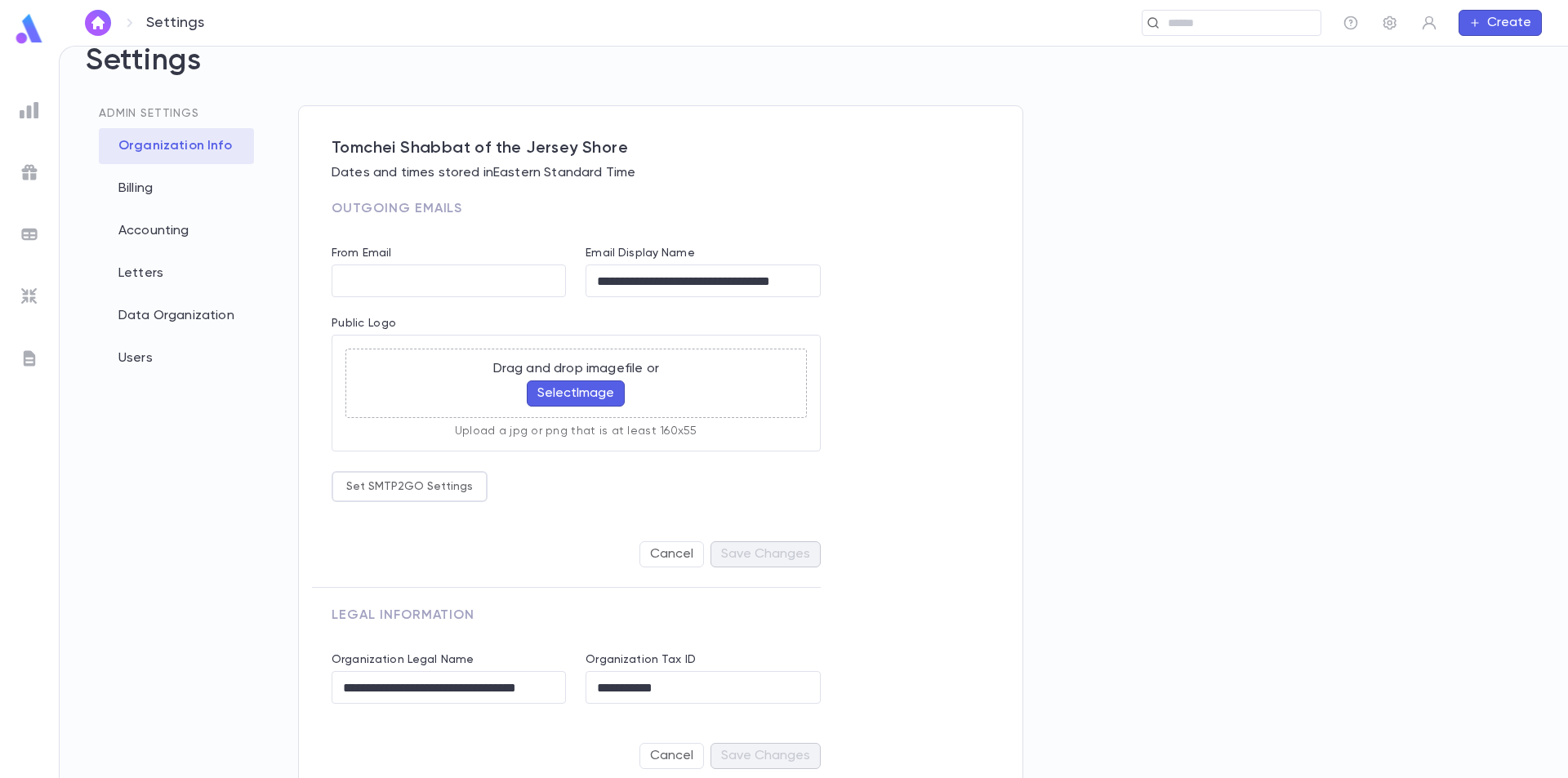
scroll to position [56, 0]
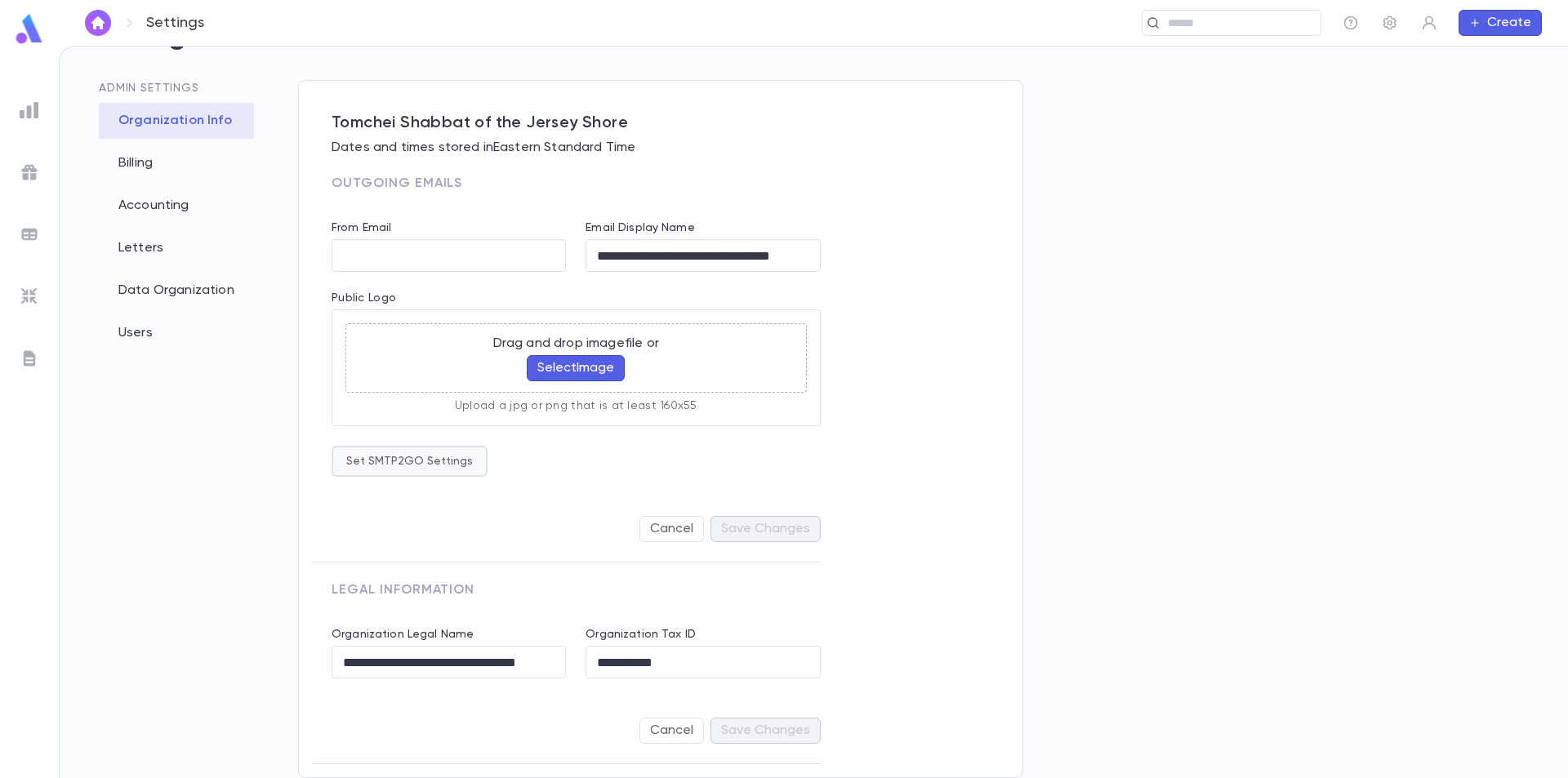
click at [428, 467] on button "Set SMTP2GO Settings" at bounding box center [409, 461] width 156 height 31
click at [736, 465] on div at bounding box center [784, 389] width 1568 height 778
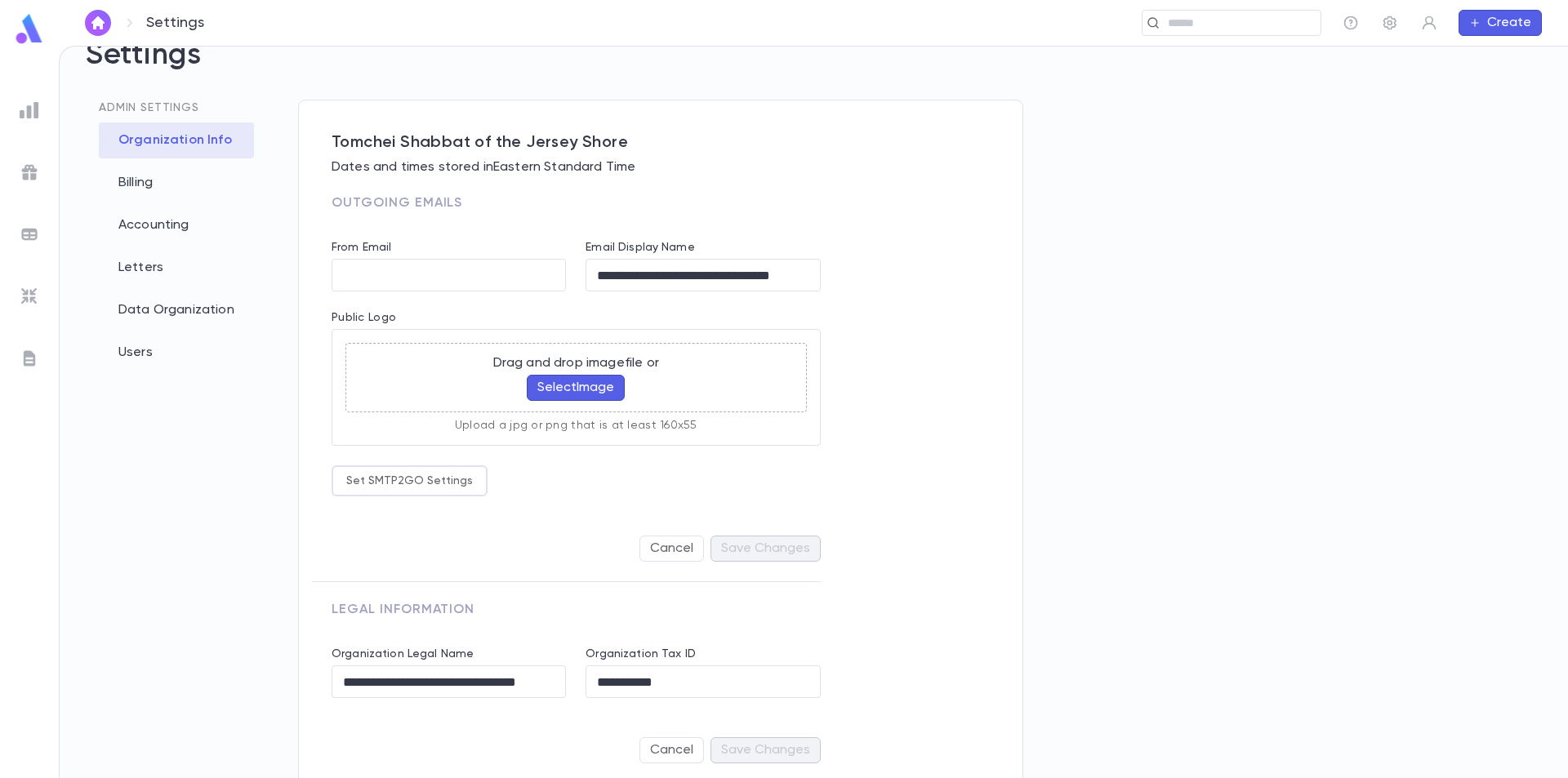
scroll to position [0, 0]
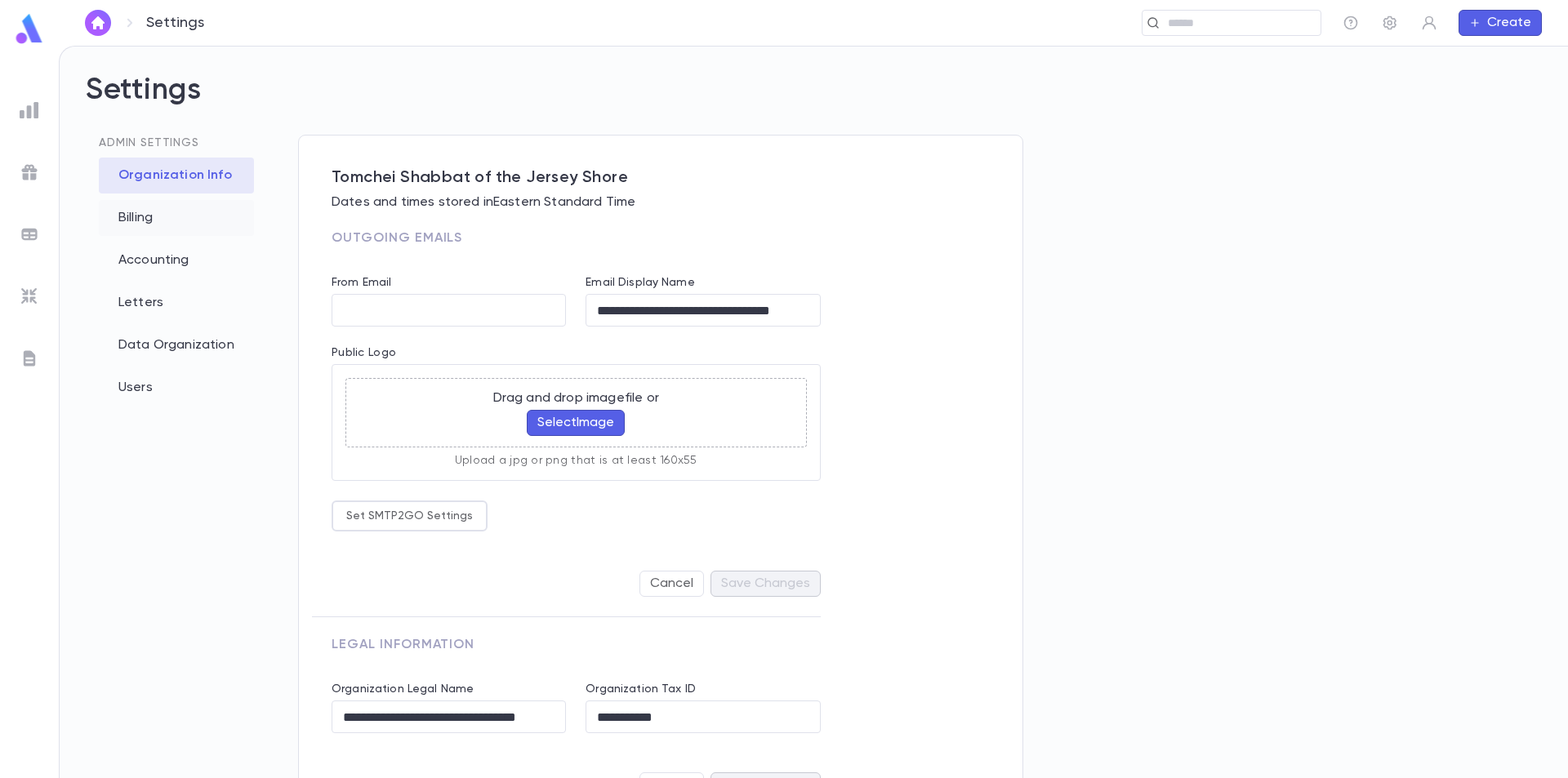
click at [173, 212] on div "Billing" at bounding box center [176, 217] width 155 height 36
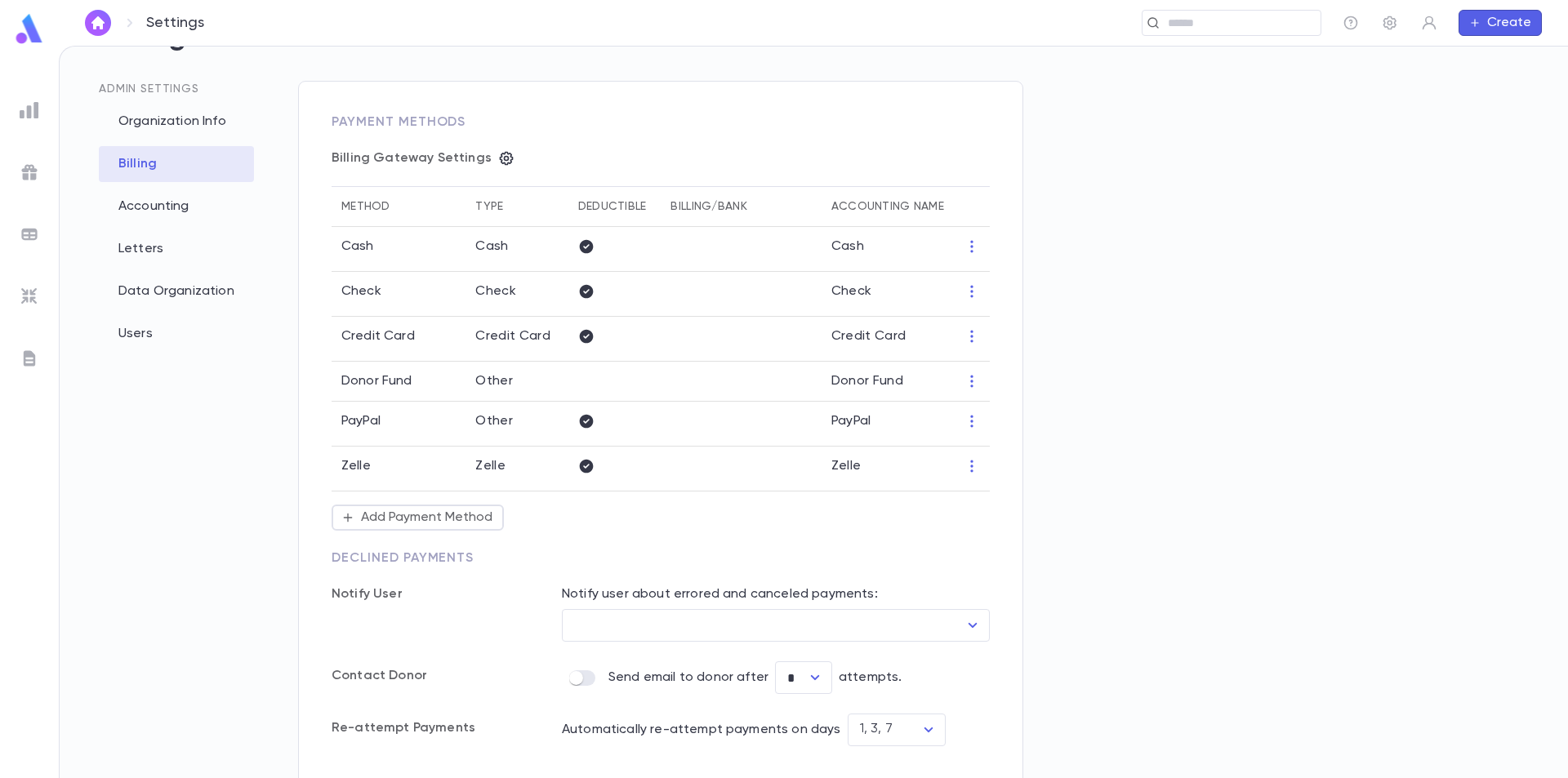
scroll to position [119, 0]
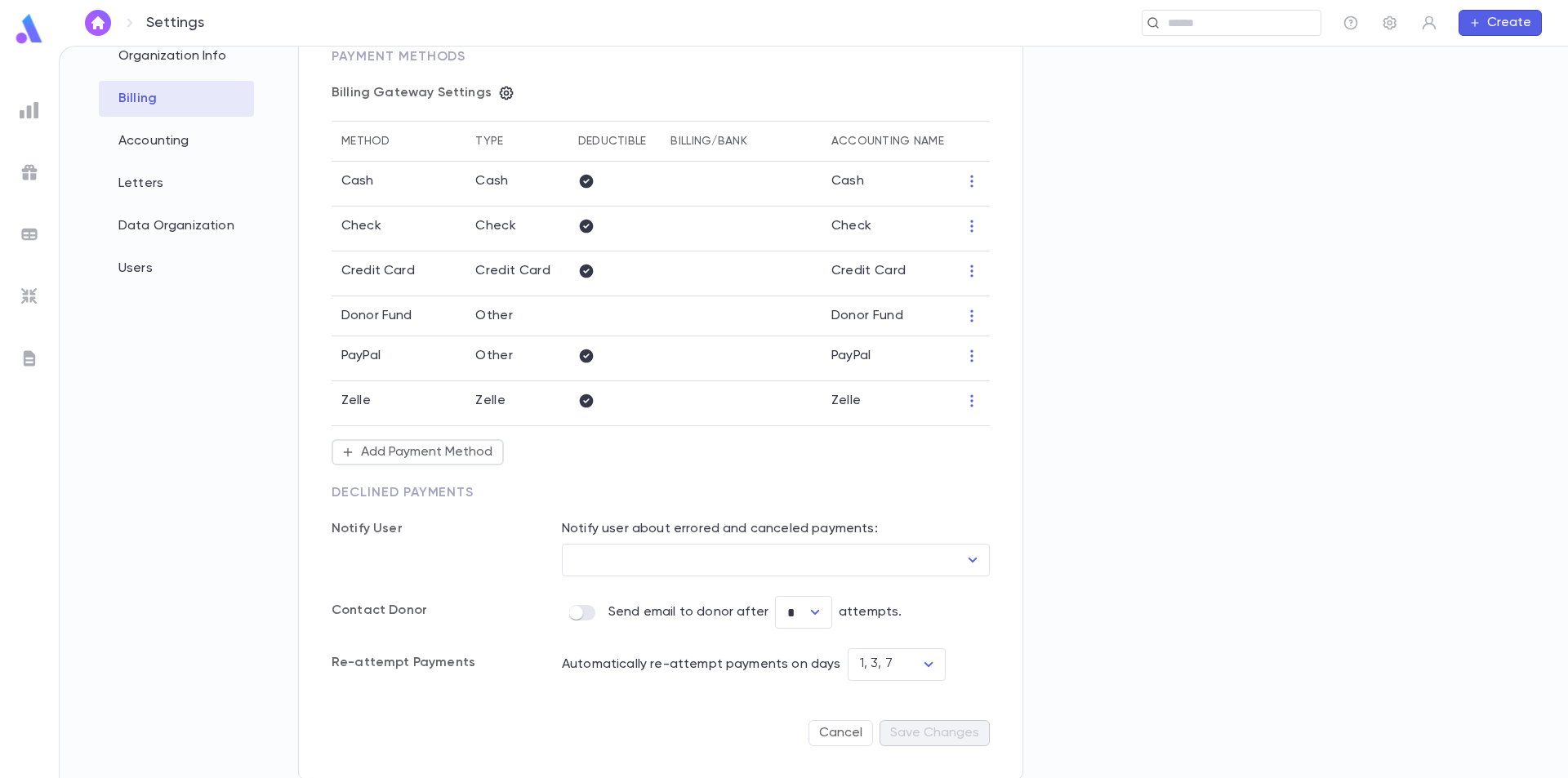
click at [487, 94] on div "Billing Gateway Settings" at bounding box center [660, 94] width 658 height 17
click at [498, 94] on icon "button" at bounding box center [506, 94] width 17 height 17
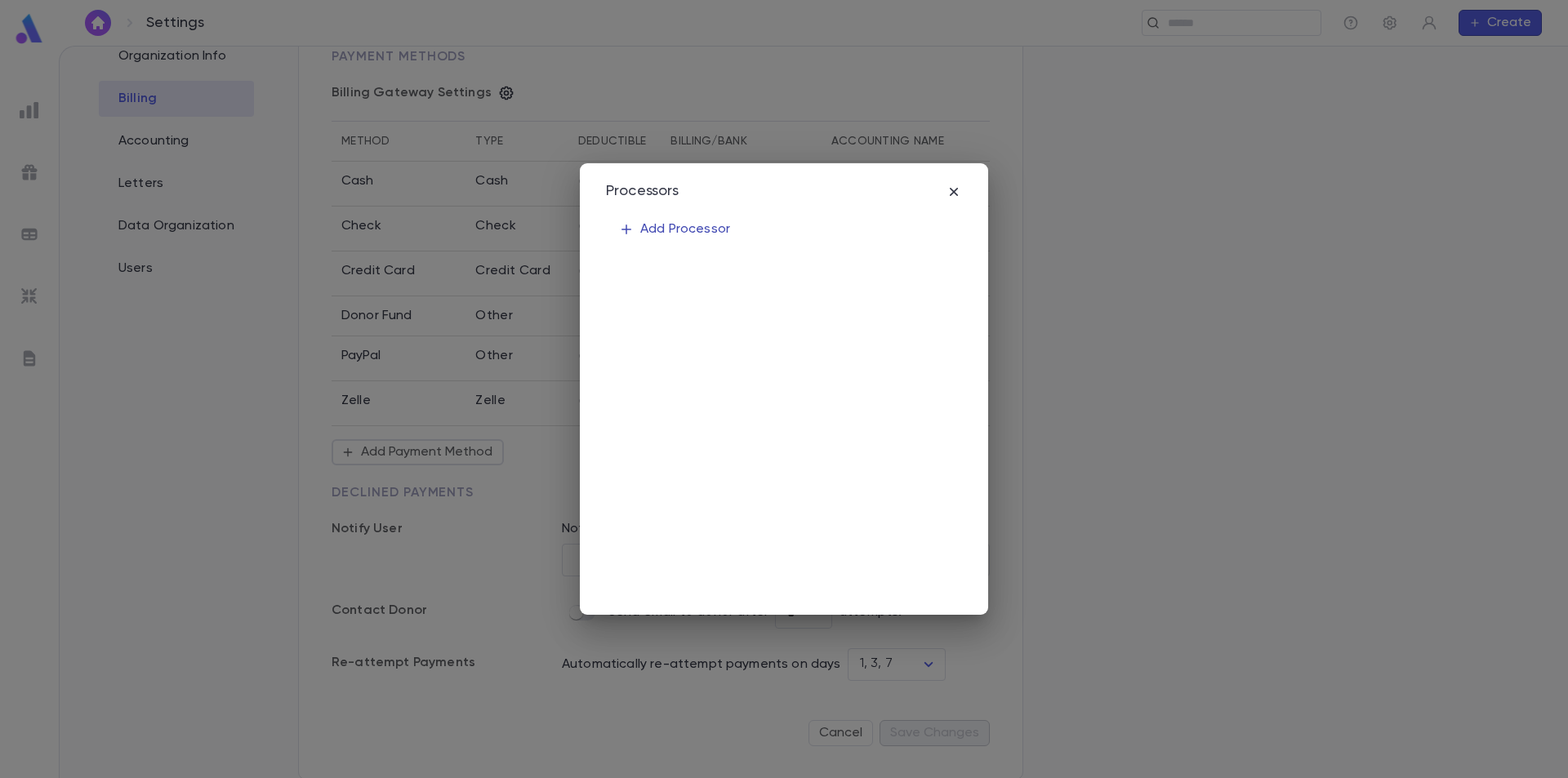
click at [682, 231] on p "Add Processor" at bounding box center [674, 229] width 111 height 17
